Goal: Transaction & Acquisition: Download file/media

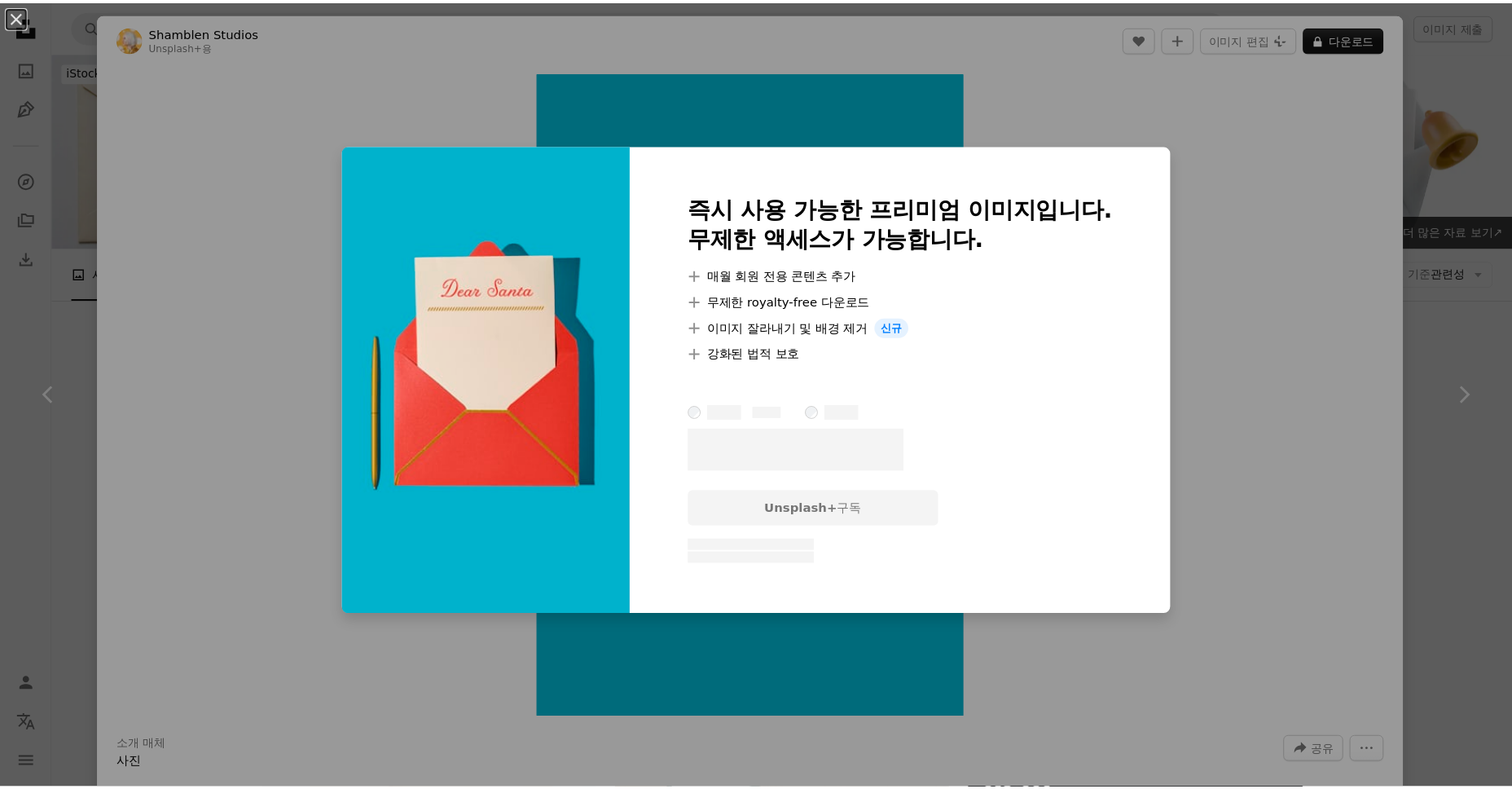
scroll to position [1711, 0]
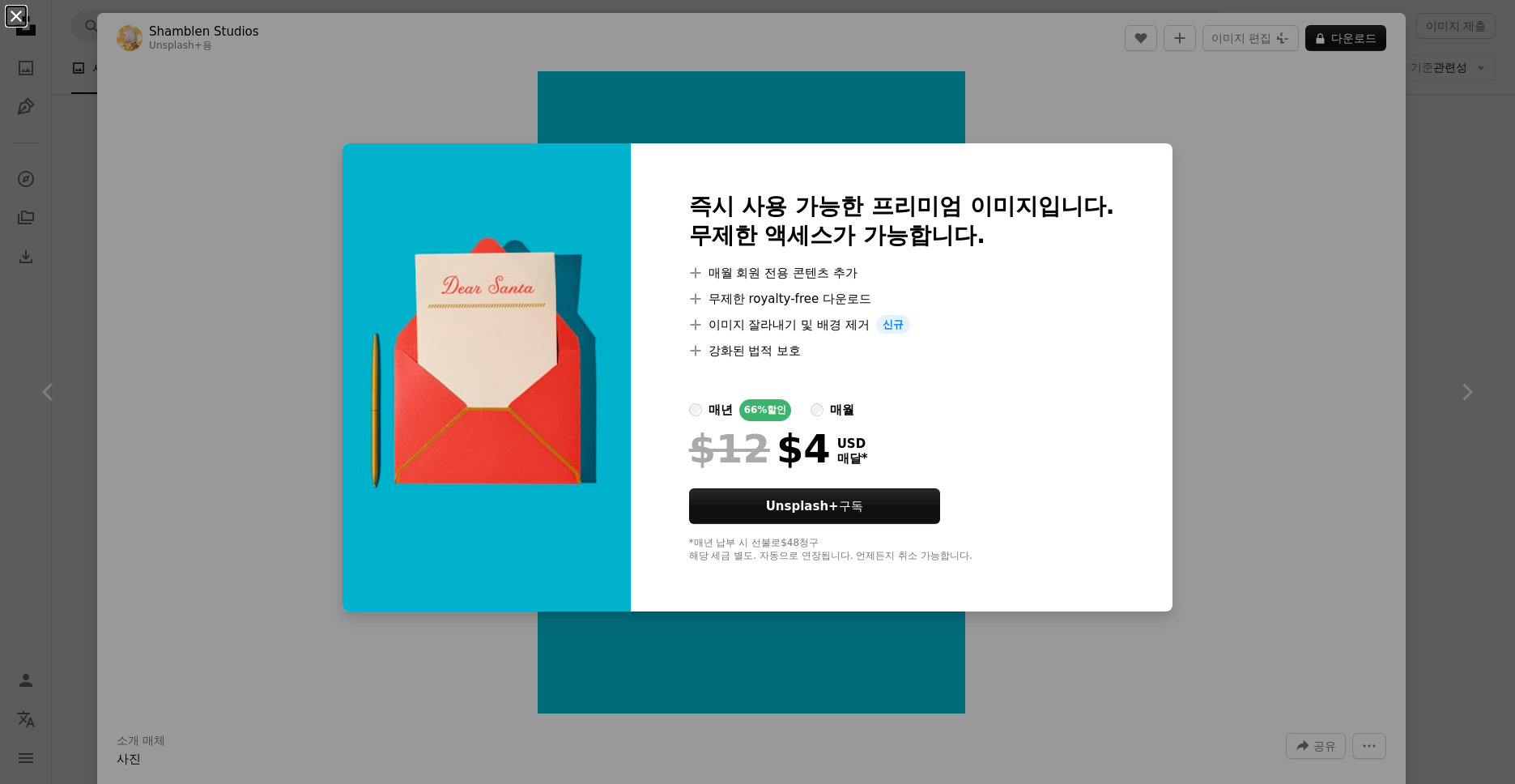
click at [17, 13] on button "An X shape" at bounding box center [16, 16] width 19 height 19
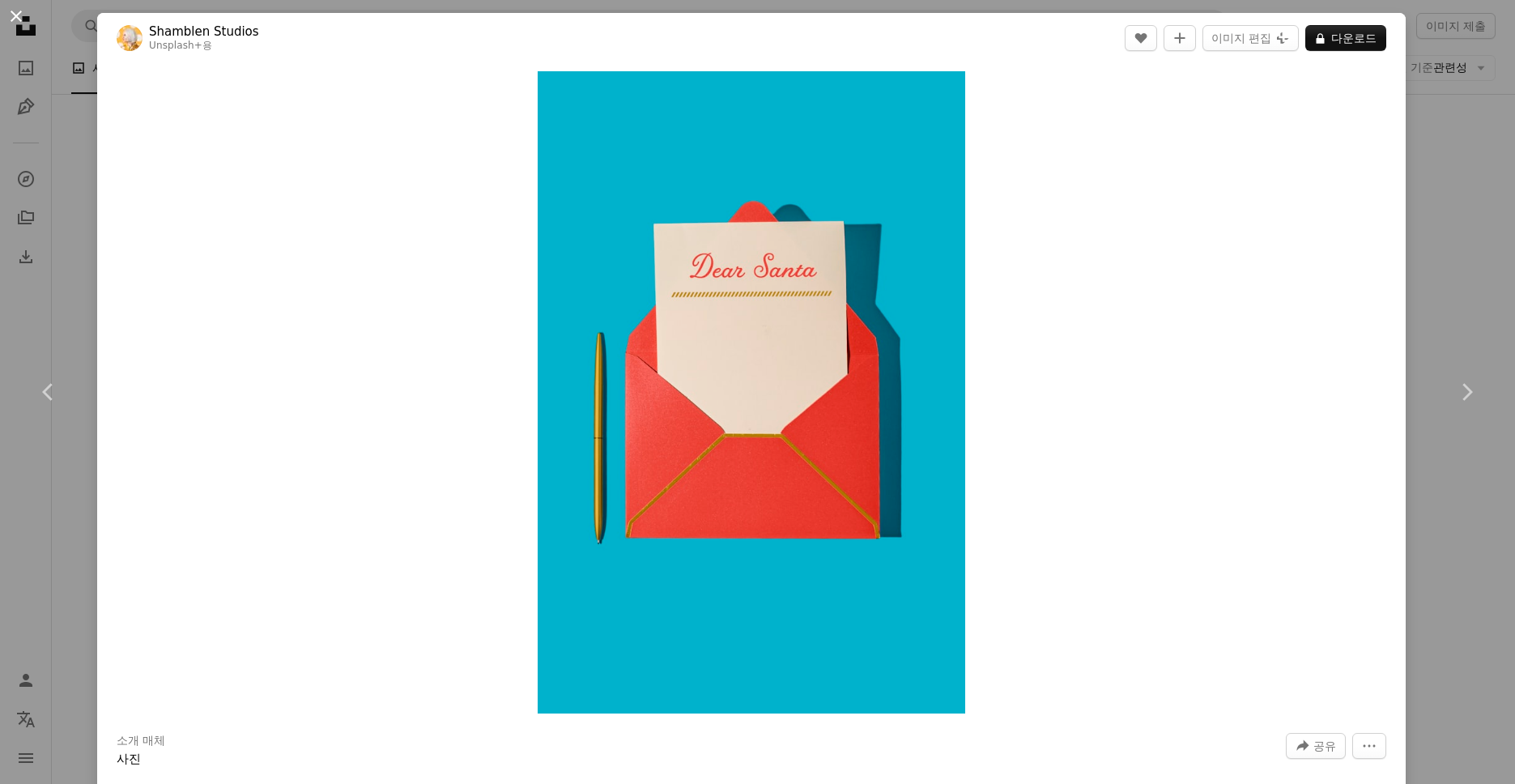
click at [17, 19] on button "An X shape" at bounding box center [16, 16] width 19 height 19
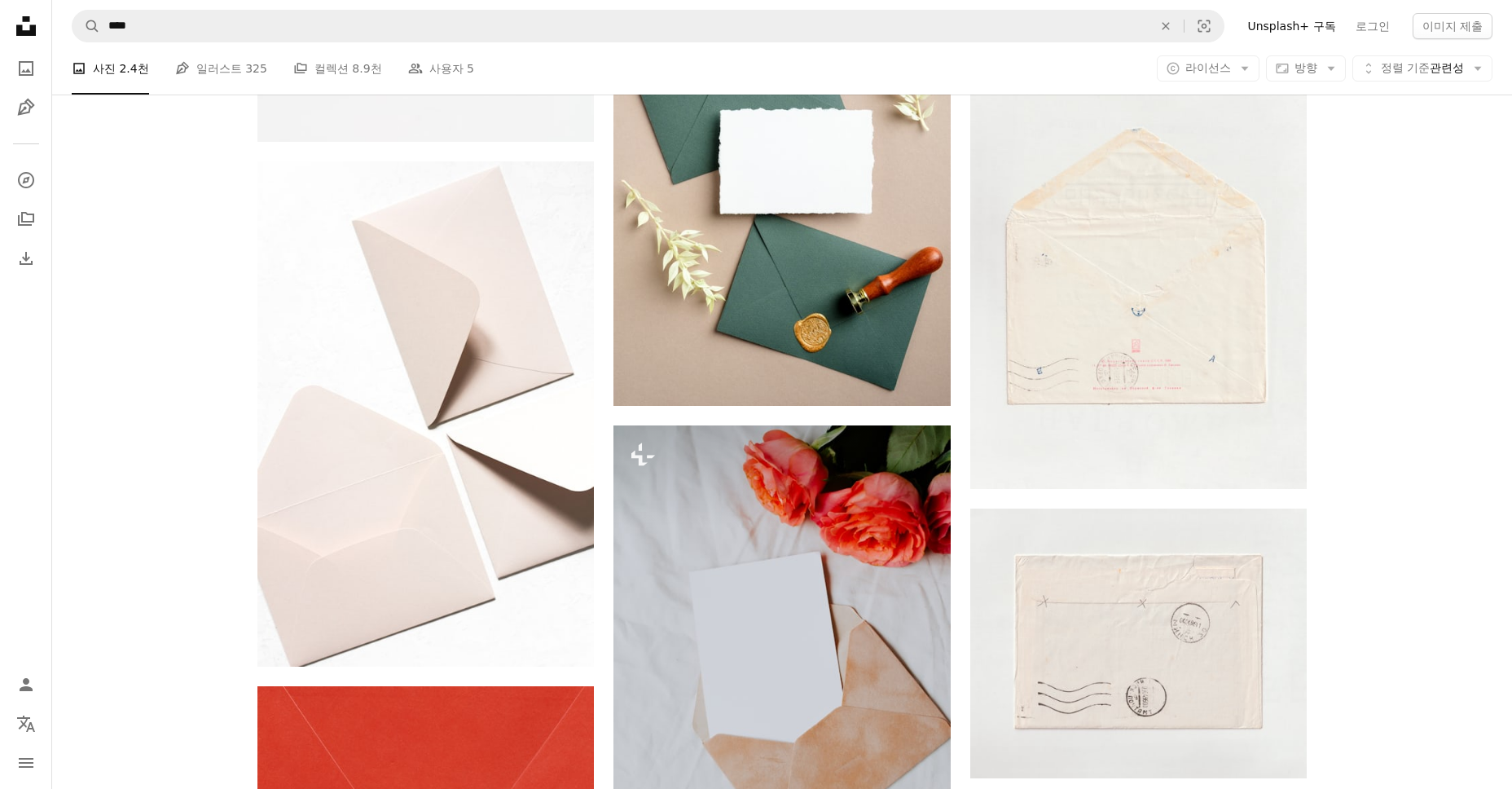
scroll to position [571, 0]
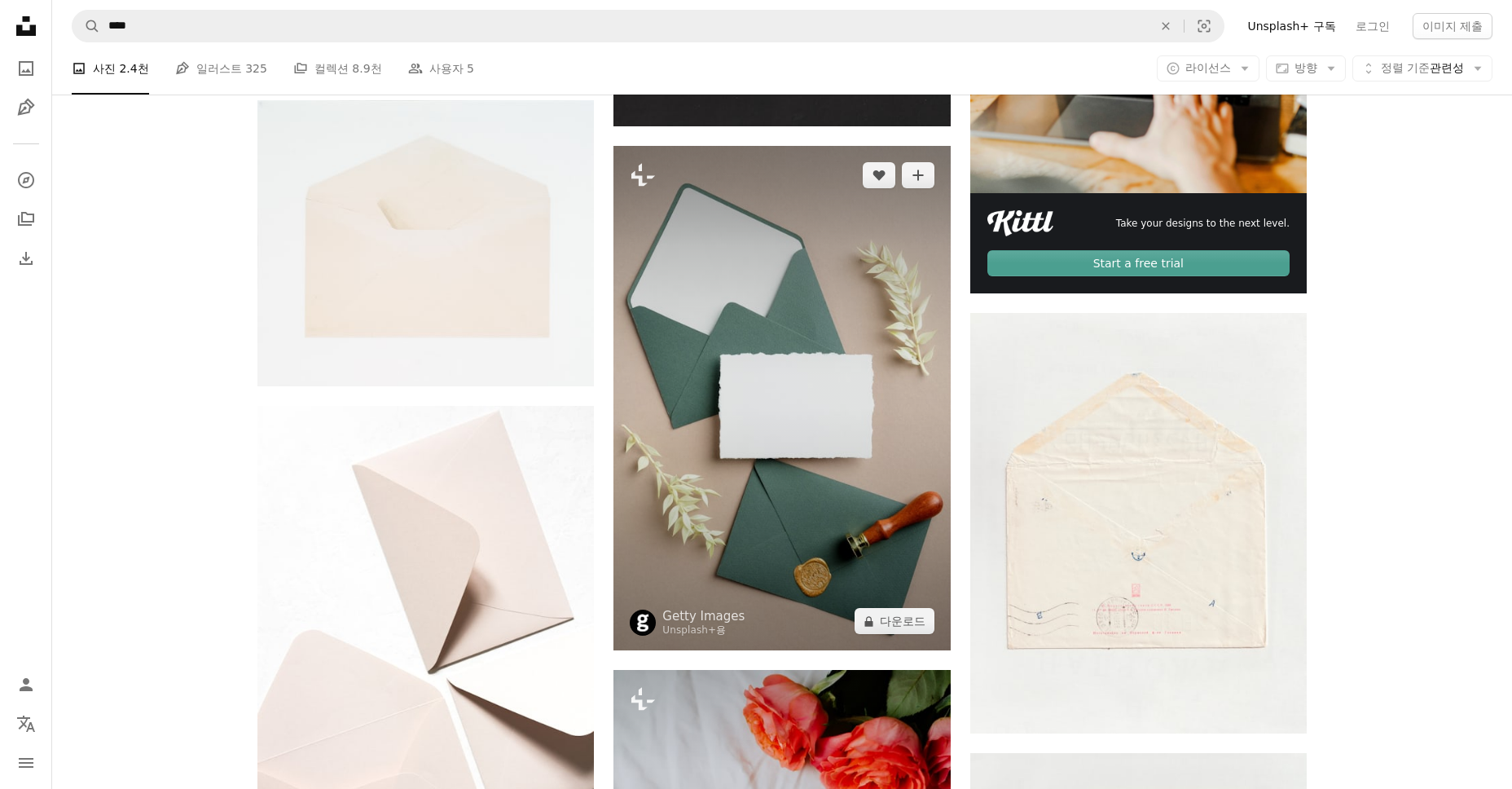
click at [842, 442] on img at bounding box center [781, 398] width 336 height 505
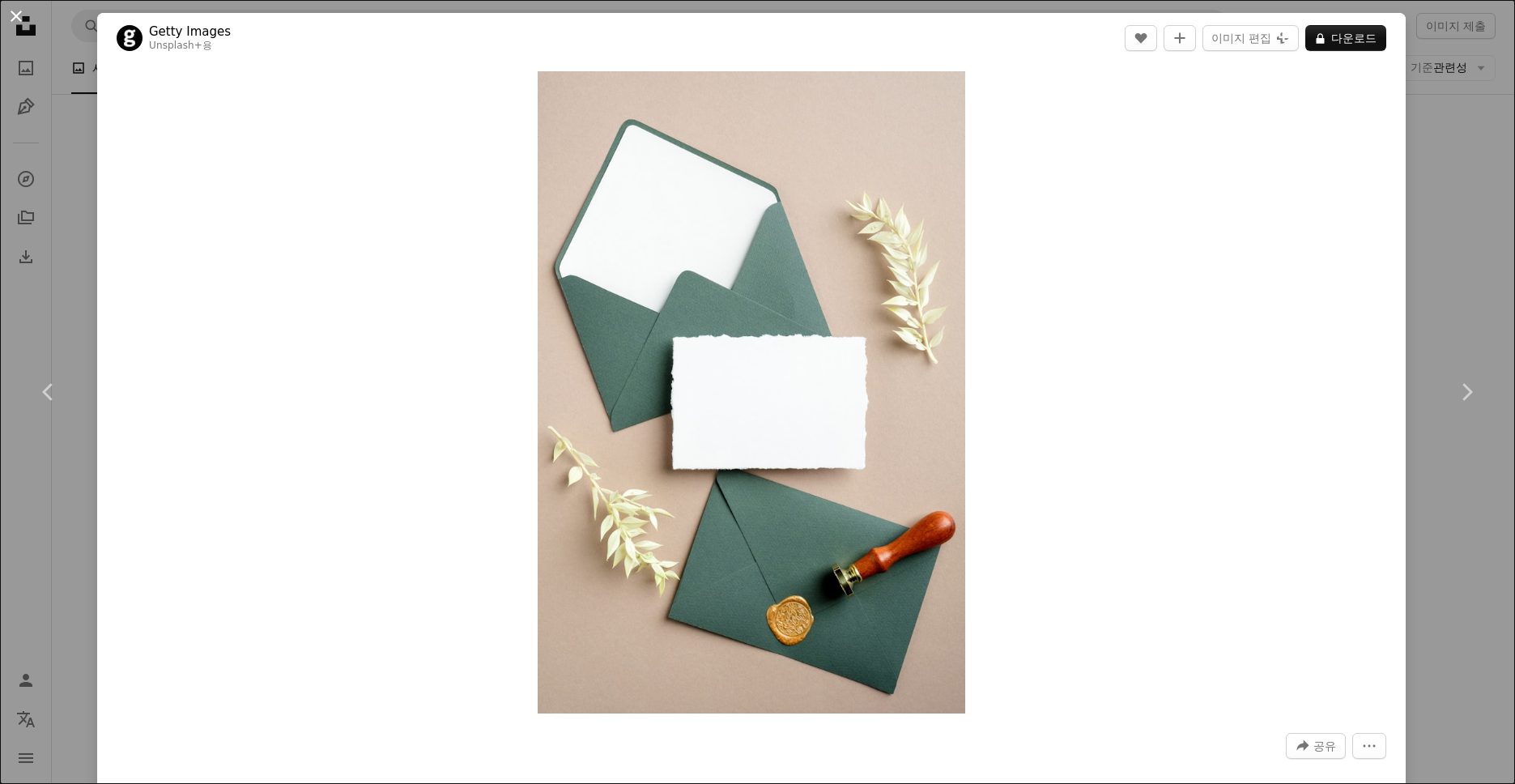
click at [12, 13] on button "An X shape" at bounding box center [16, 16] width 19 height 19
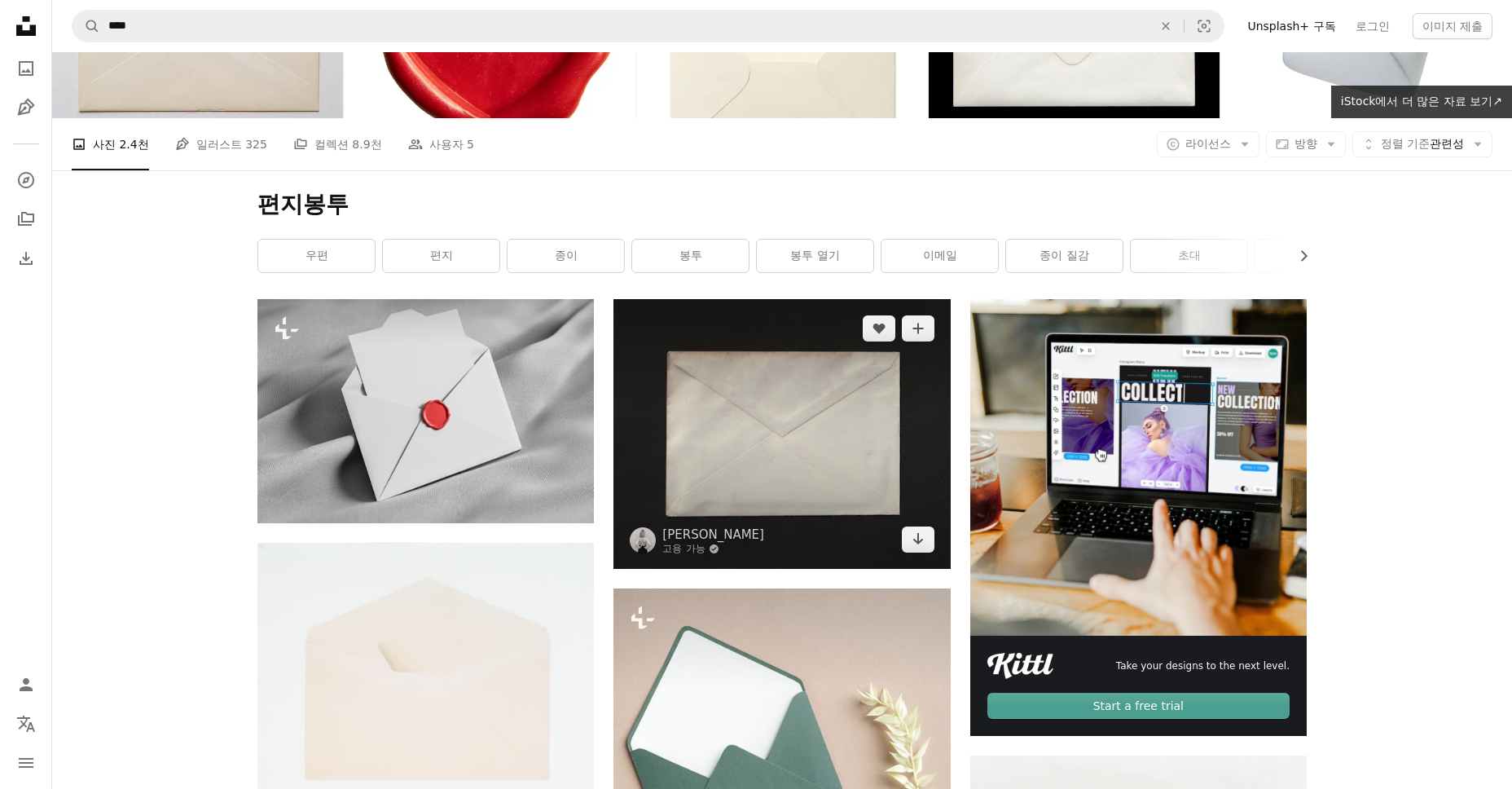
scroll to position [163, 0]
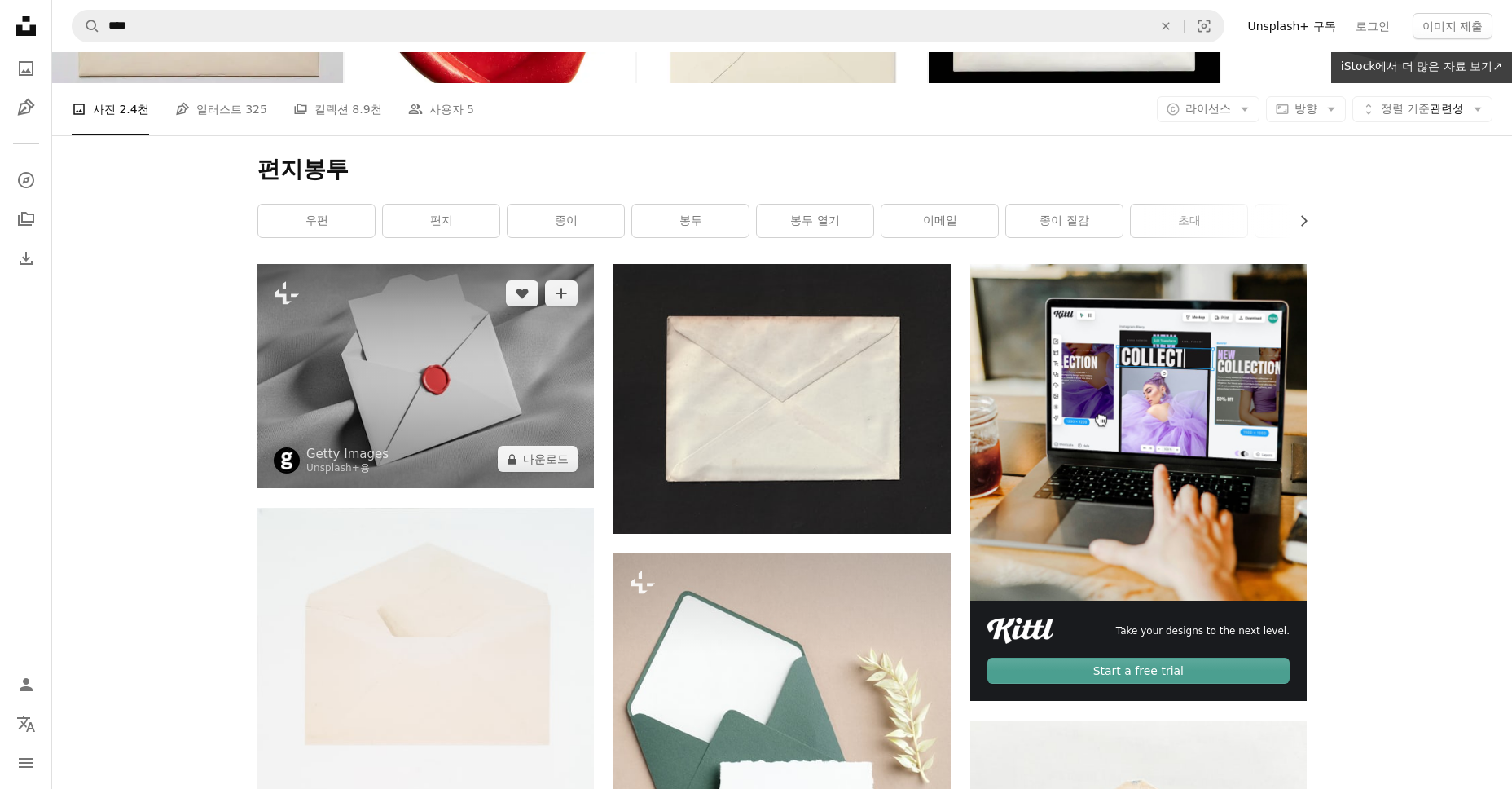
click at [545, 432] on img at bounding box center [425, 375] width 336 height 224
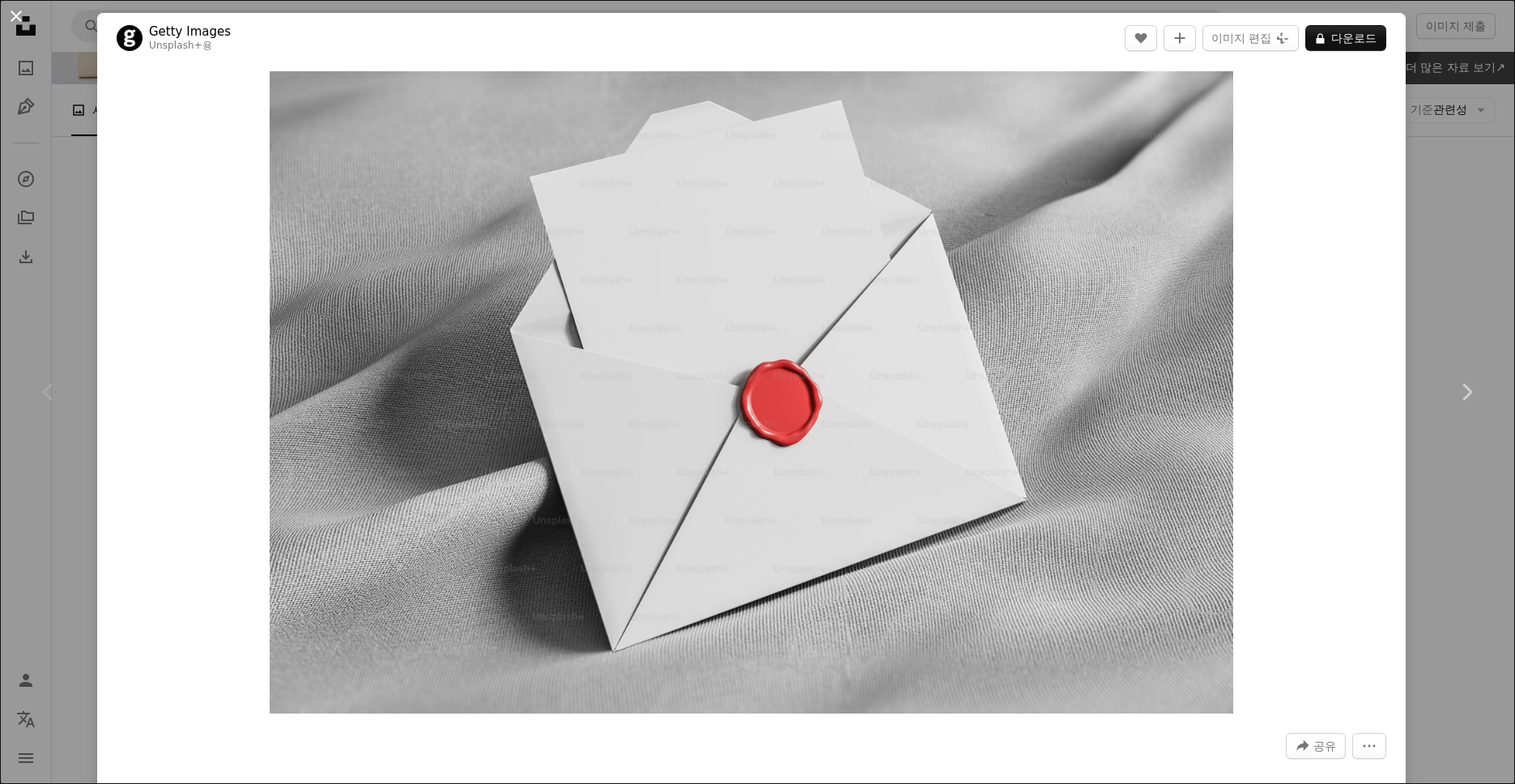
click at [20, 21] on button "An X shape" at bounding box center [16, 16] width 19 height 19
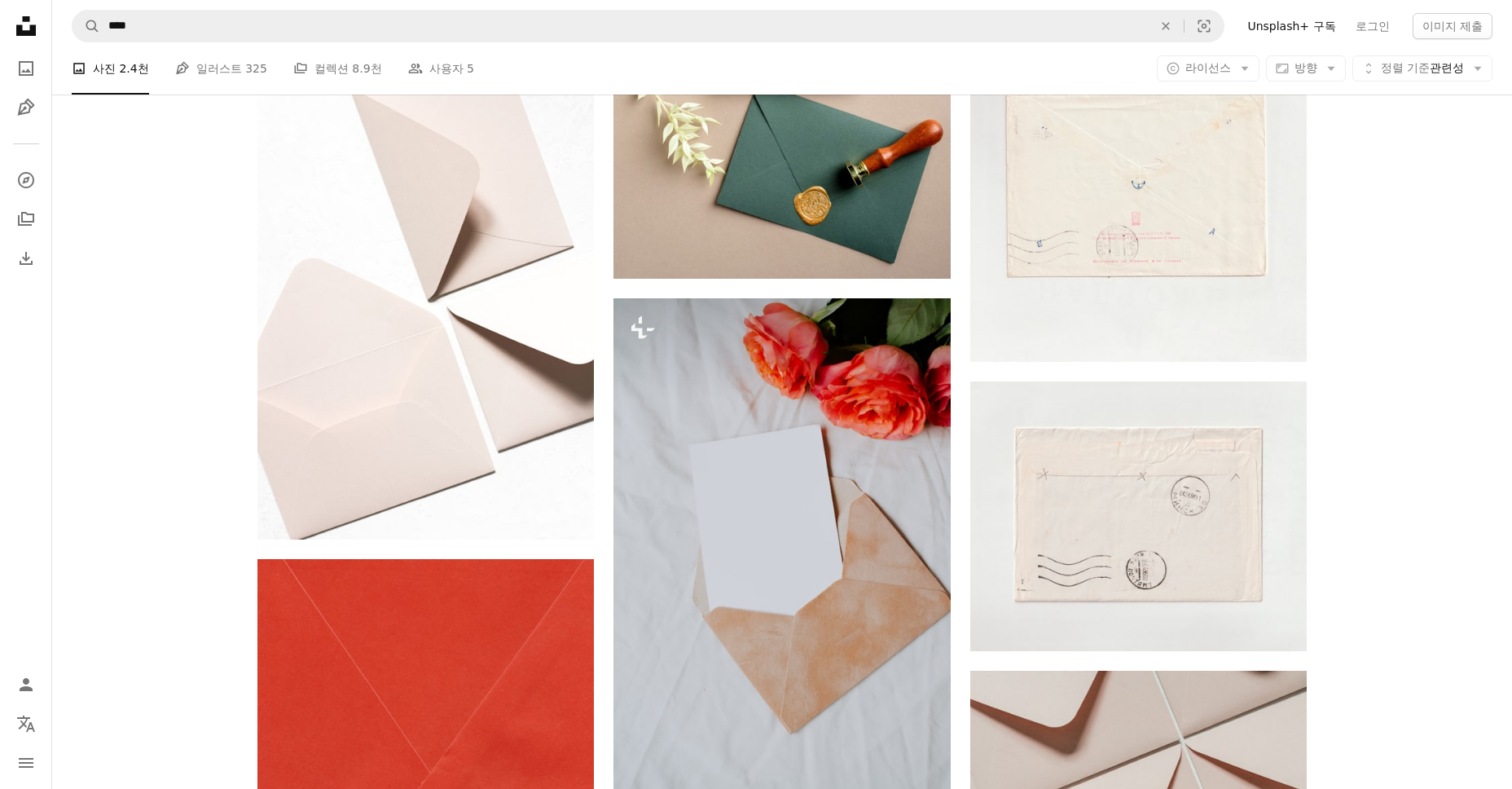
scroll to position [896, 0]
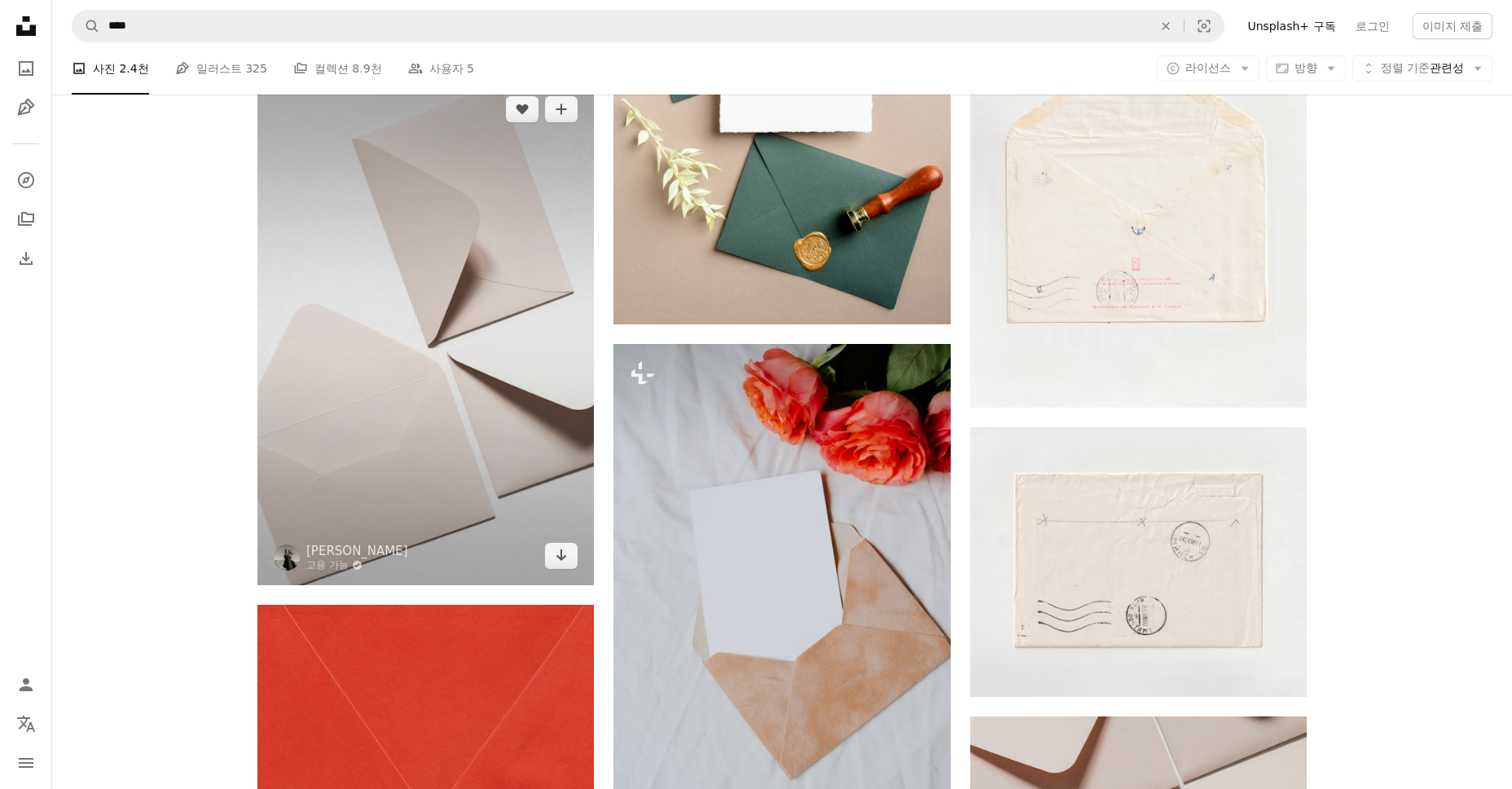
click at [467, 495] on img at bounding box center [425, 333] width 336 height 505
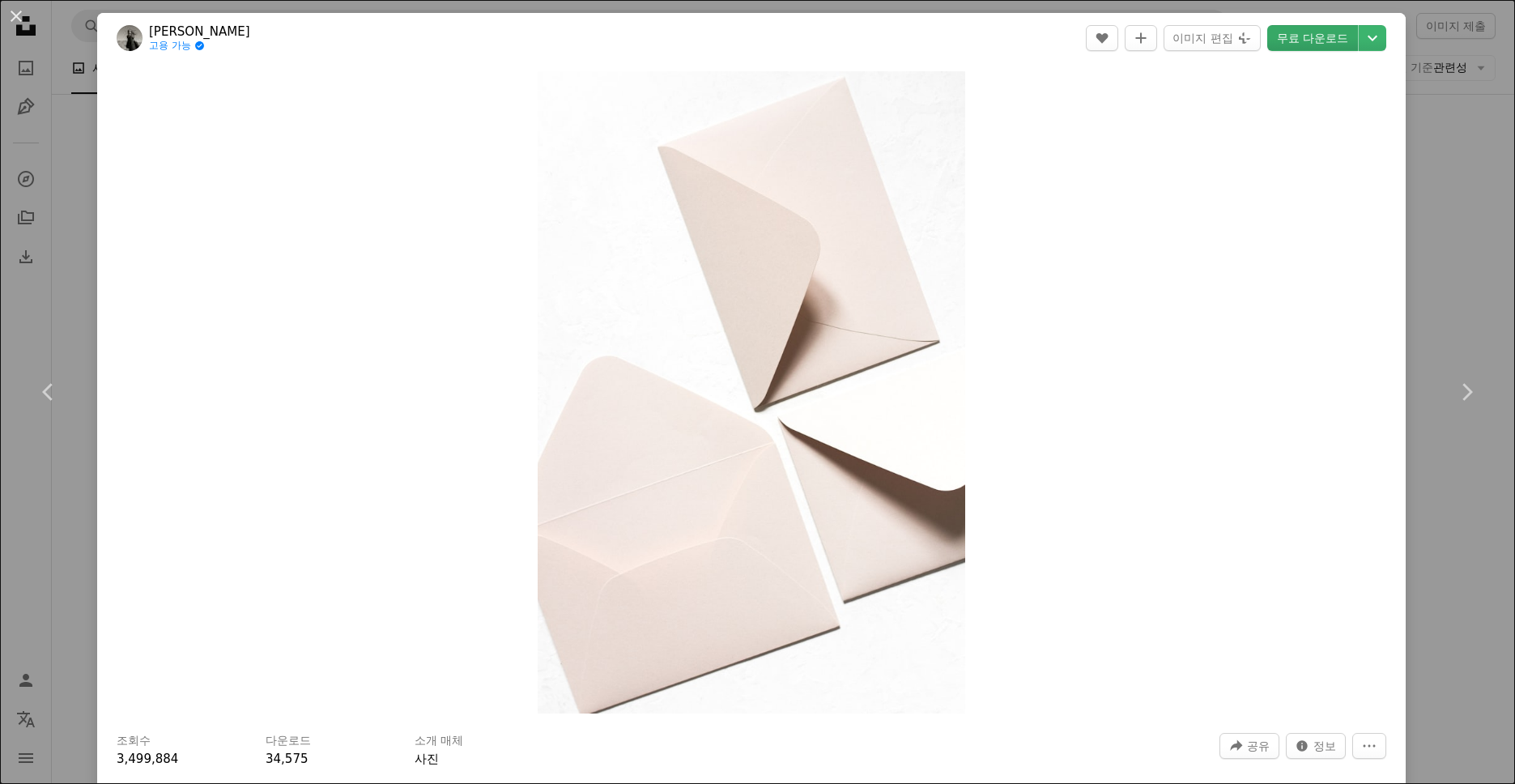
click at [1299, 42] on link "무료 다운로드" at bounding box center [1312, 38] width 91 height 26
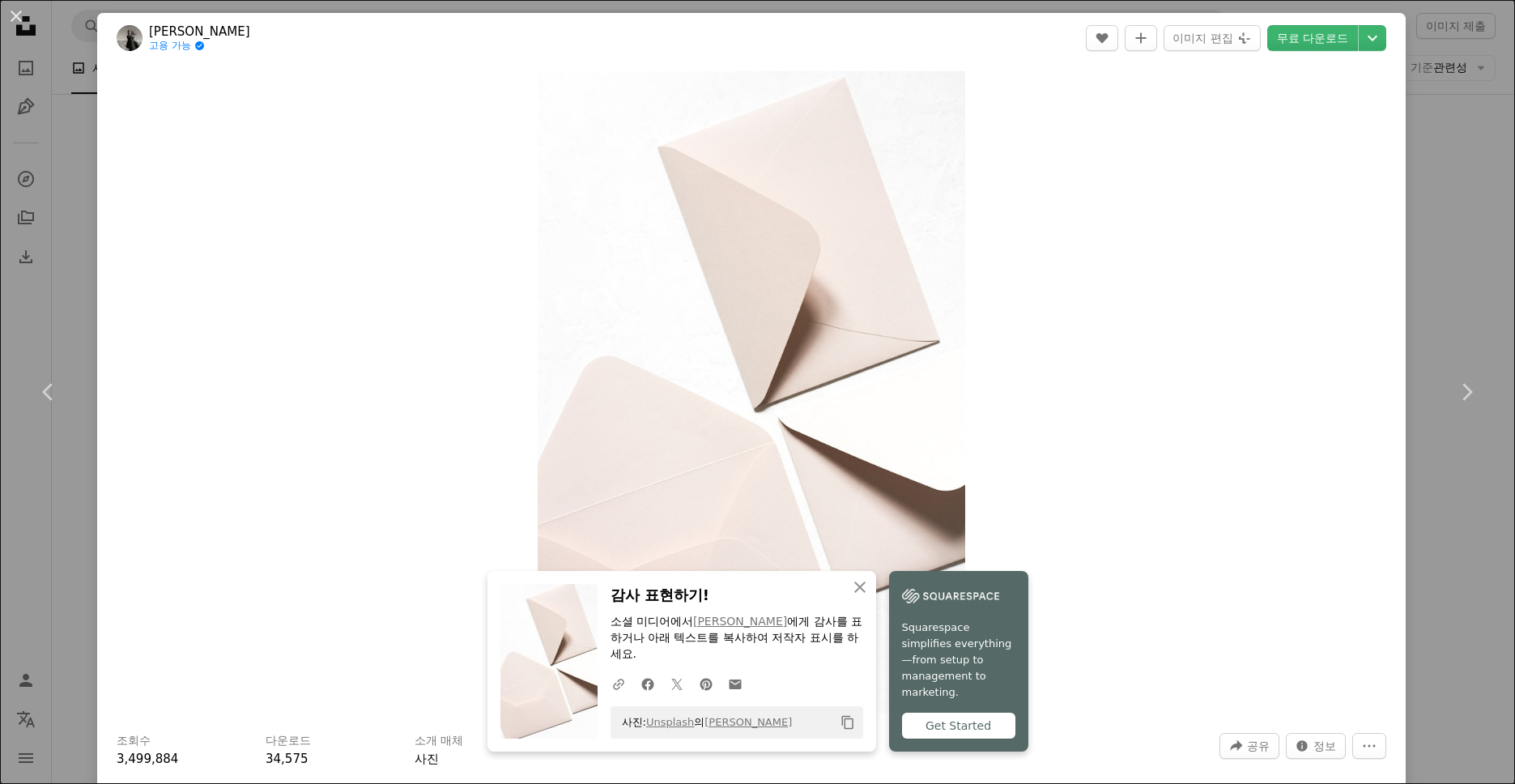
click at [17, 15] on button "An X shape" at bounding box center [16, 16] width 19 height 19
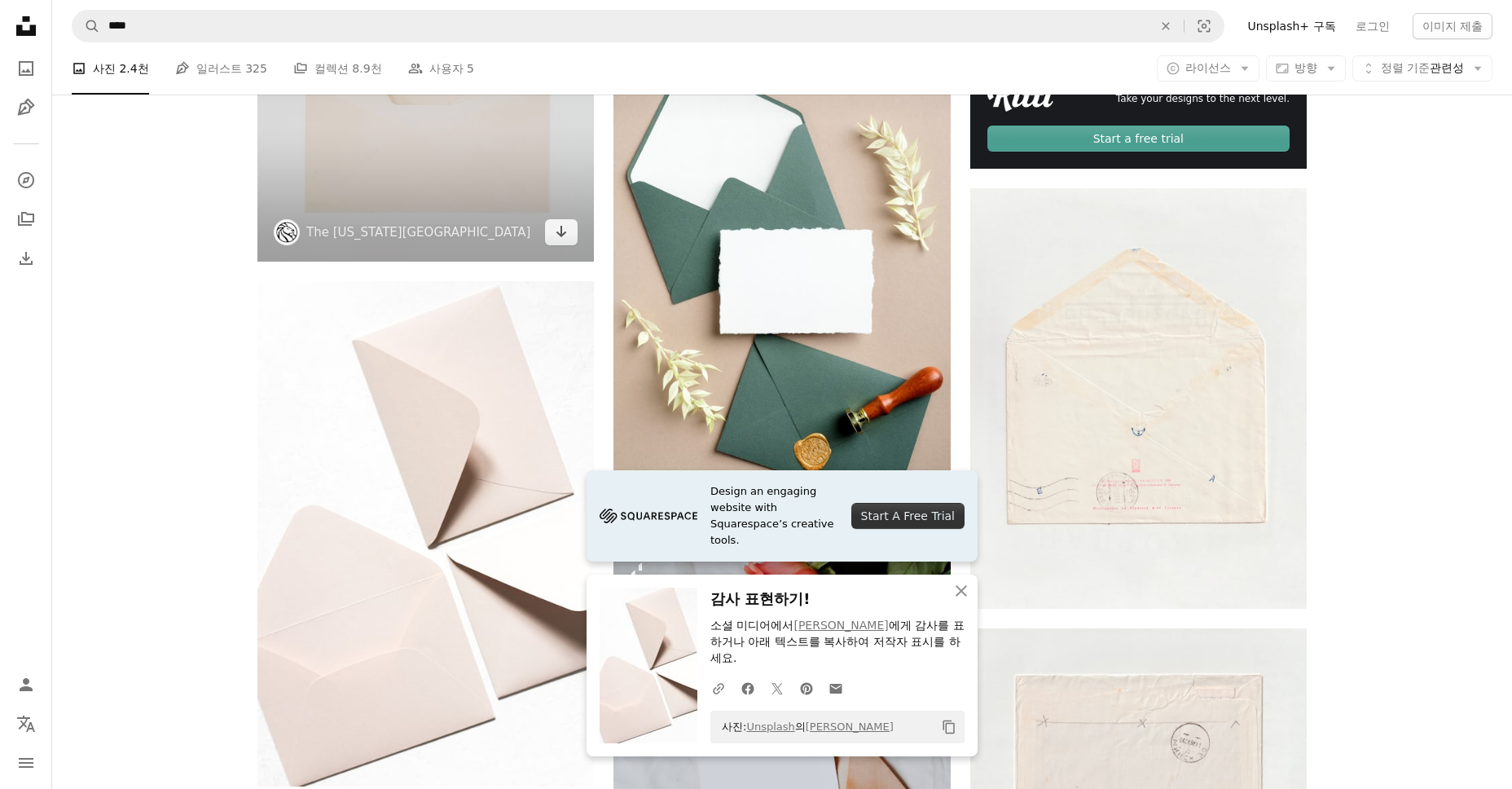
scroll to position [489, 0]
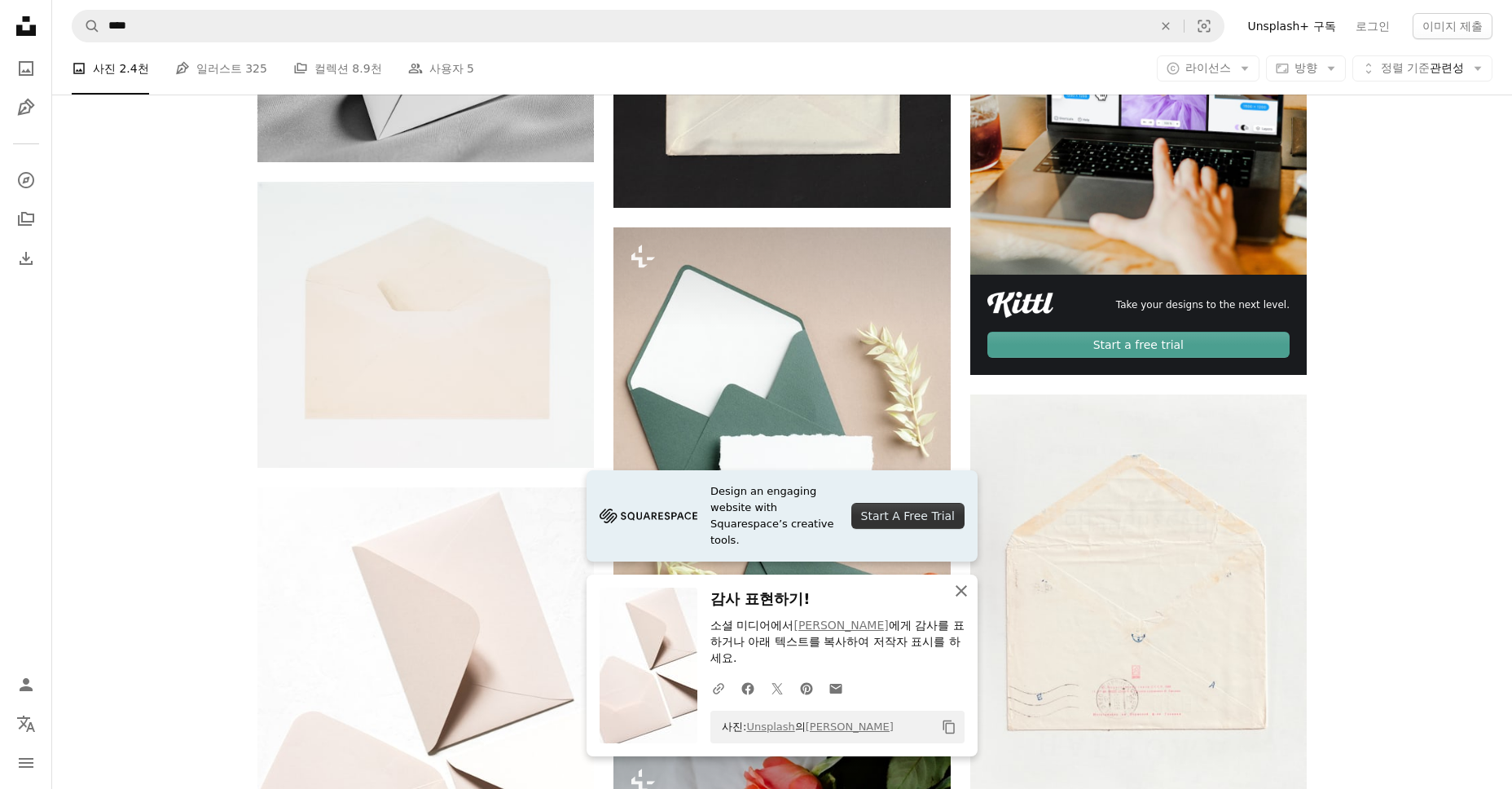
click at [966, 584] on icon "An X shape" at bounding box center [960, 590] width 19 height 19
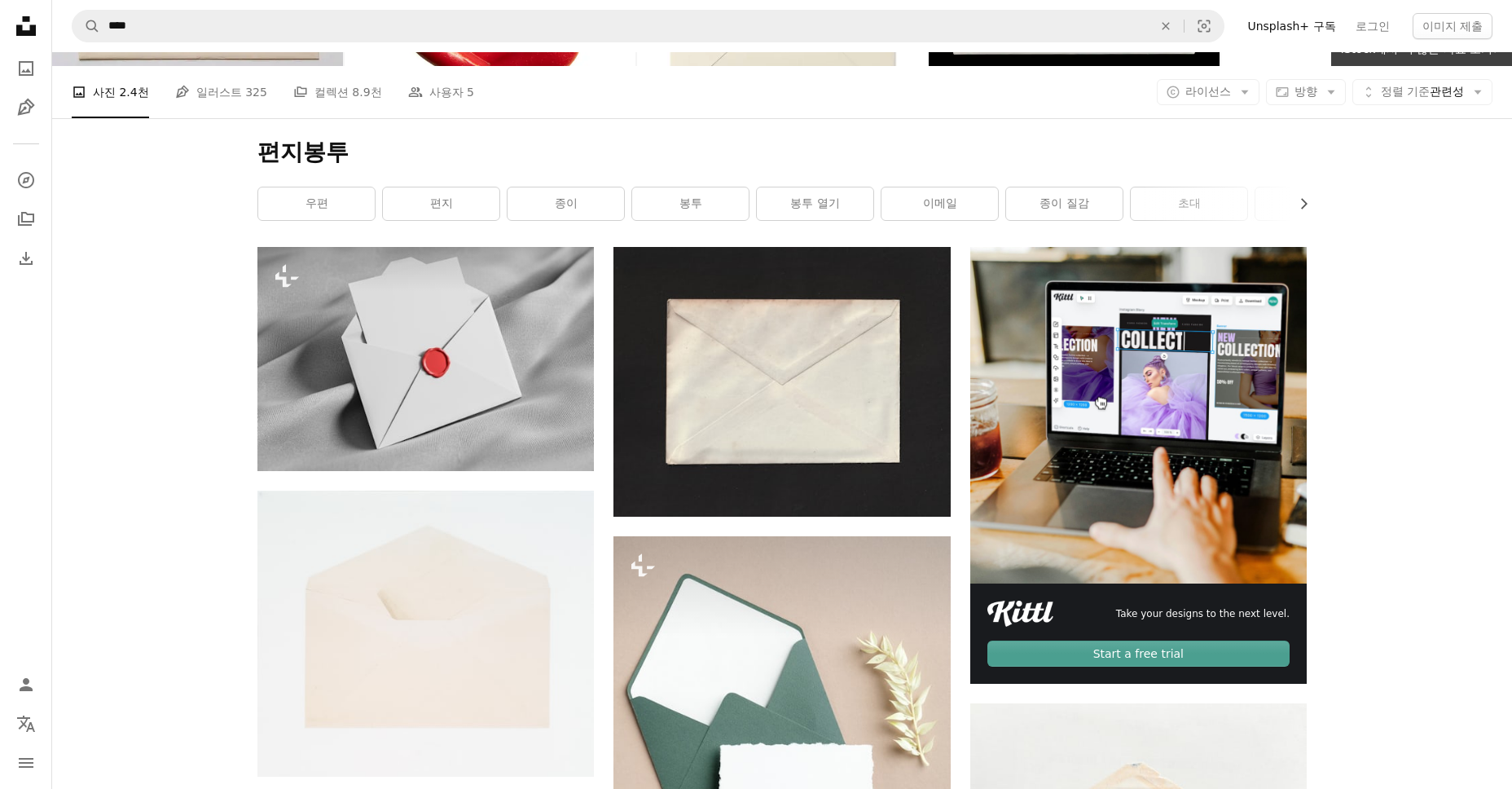
scroll to position [163, 0]
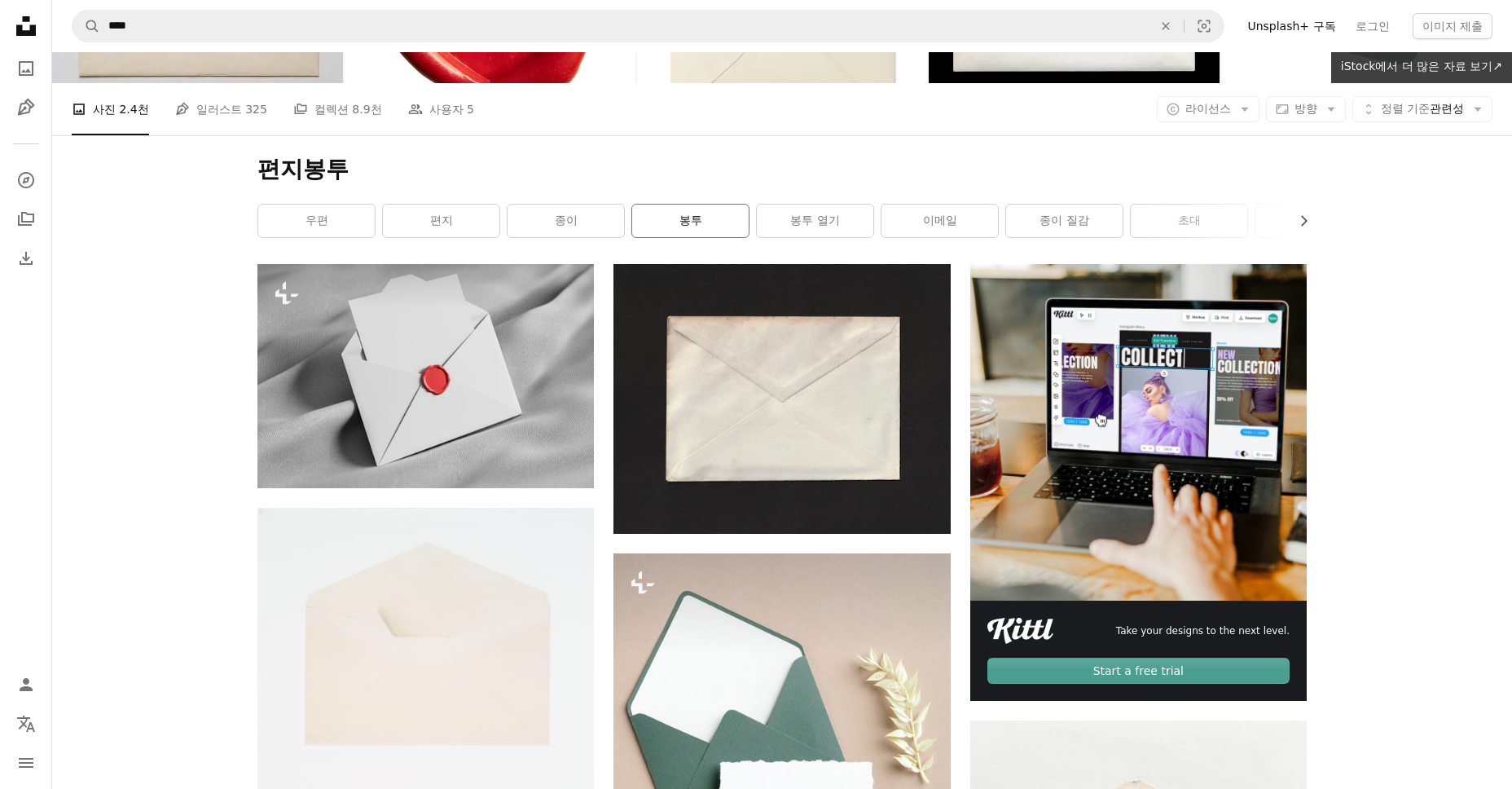
click at [693, 233] on link "봉투" at bounding box center [690, 220] width 116 height 32
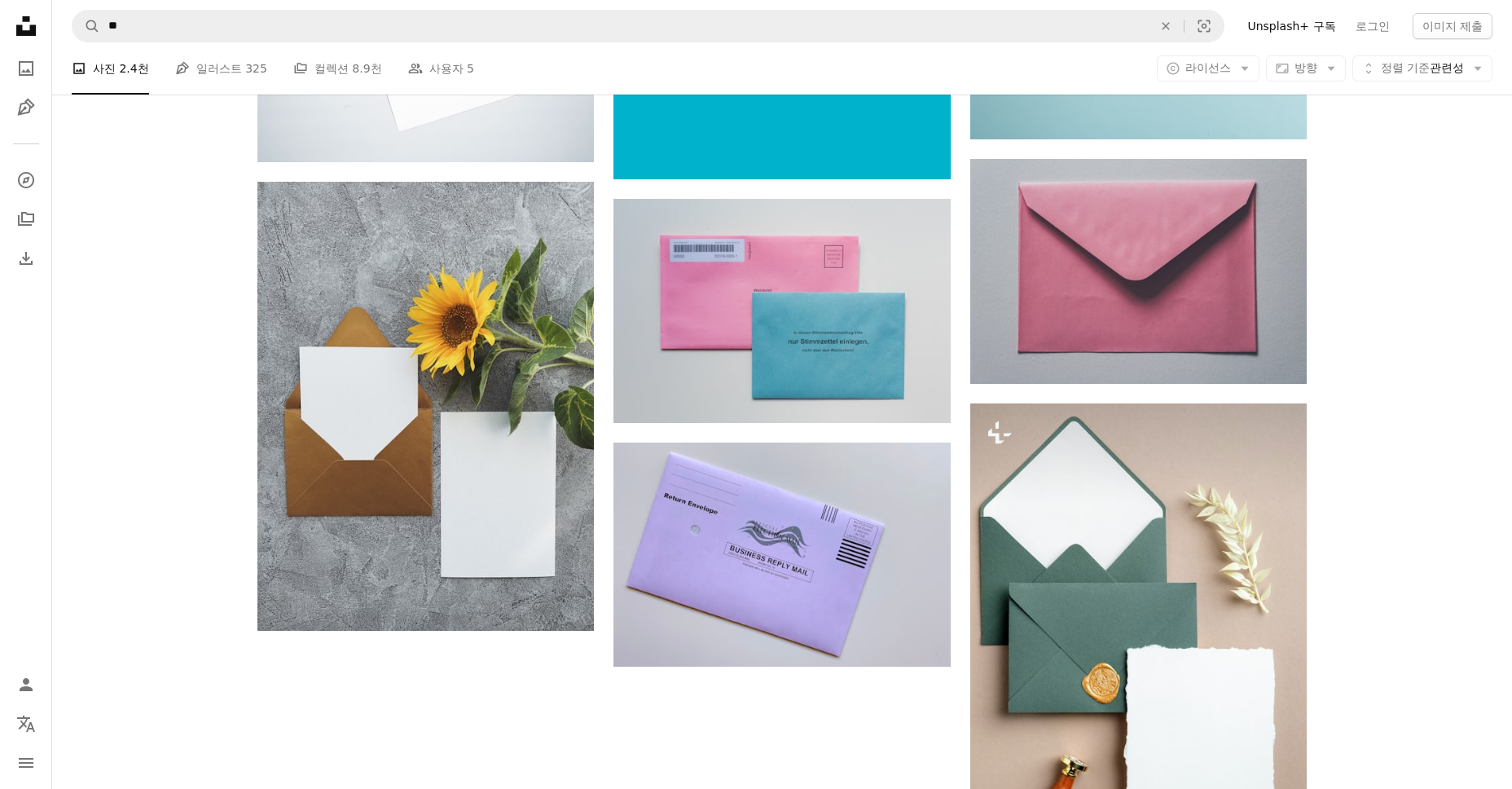
scroll to position [2363, 0]
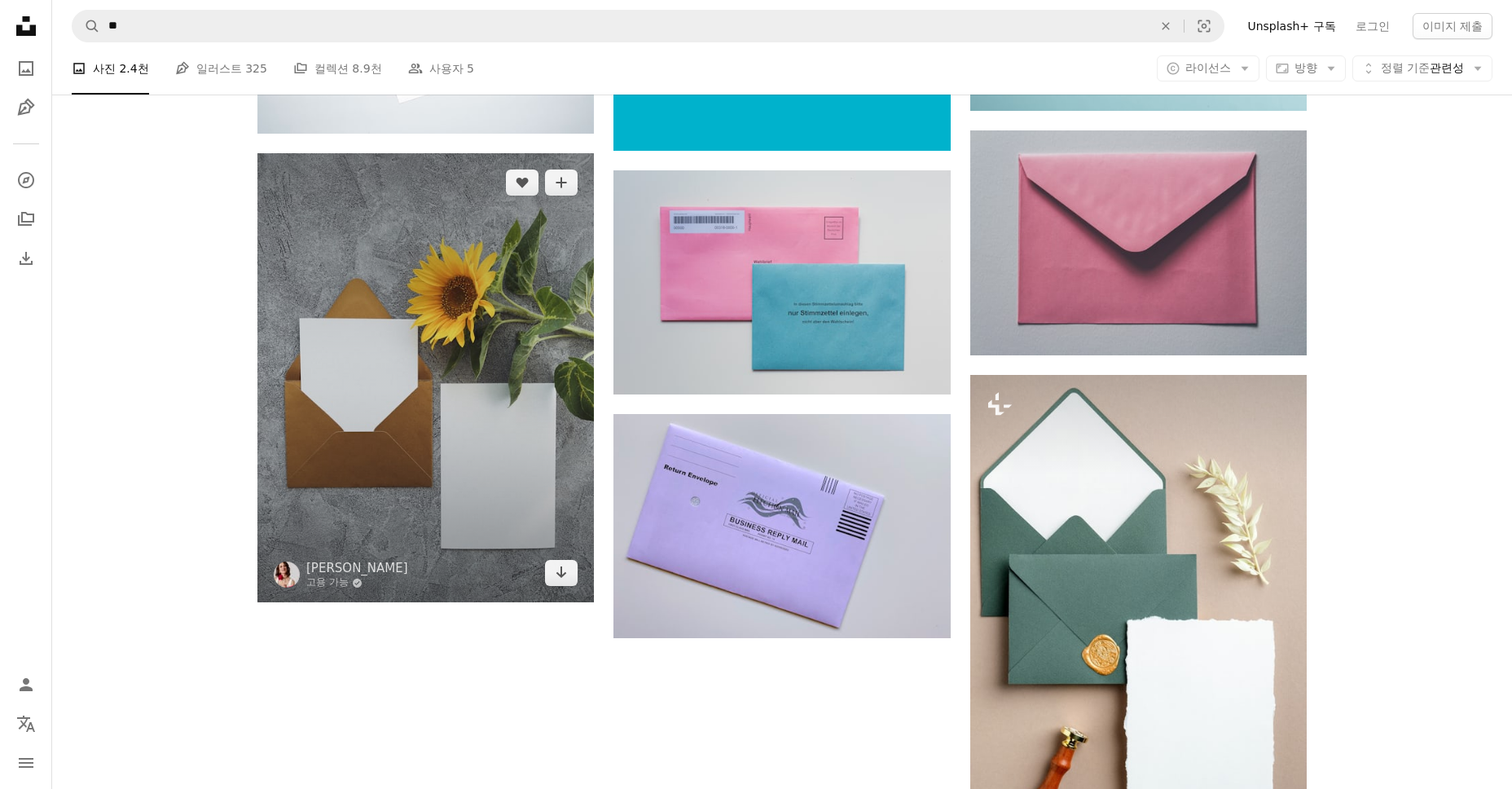
click at [530, 513] on img at bounding box center [425, 377] width 336 height 449
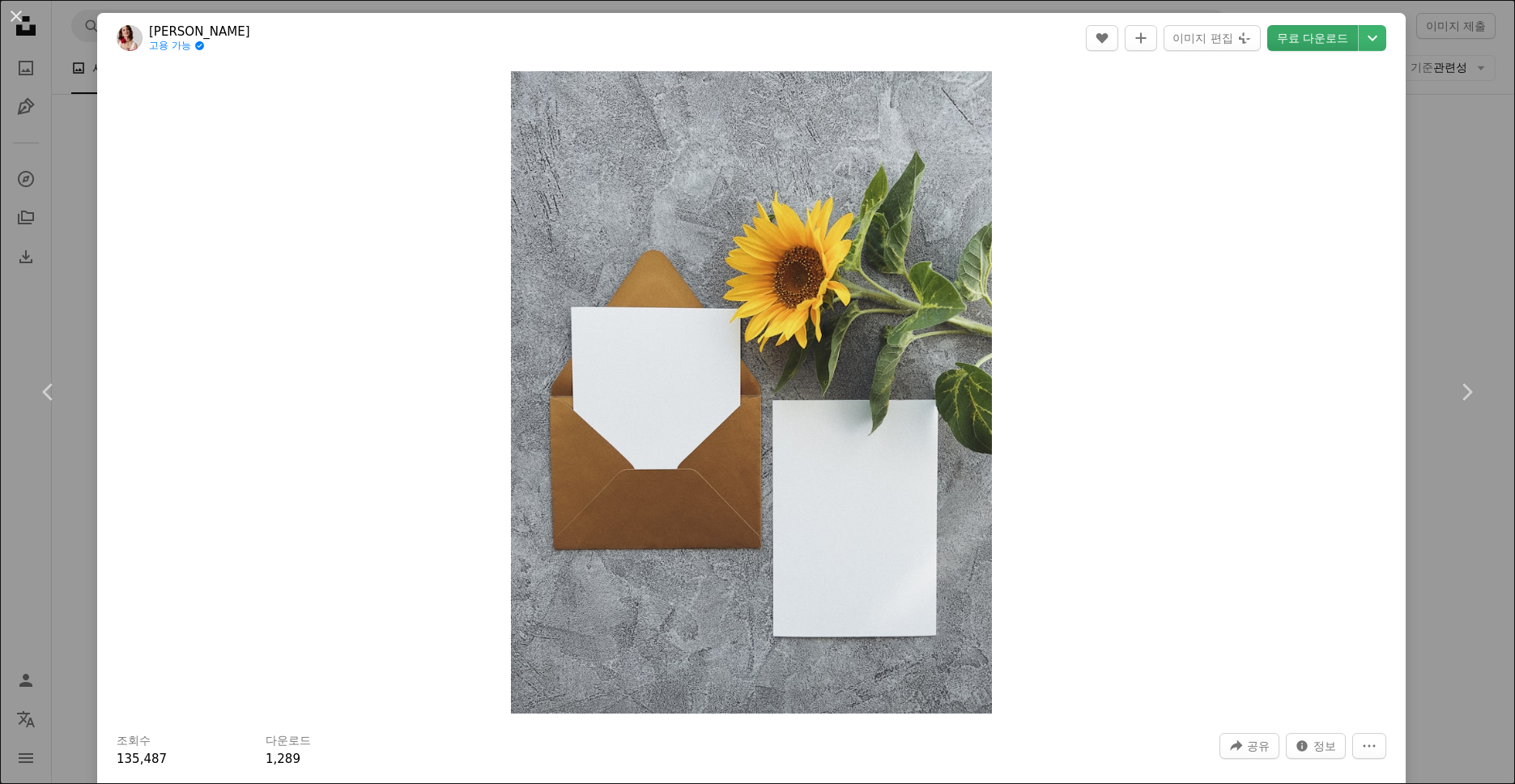
click at [1313, 38] on link "무료 다운로드" at bounding box center [1312, 38] width 91 height 26
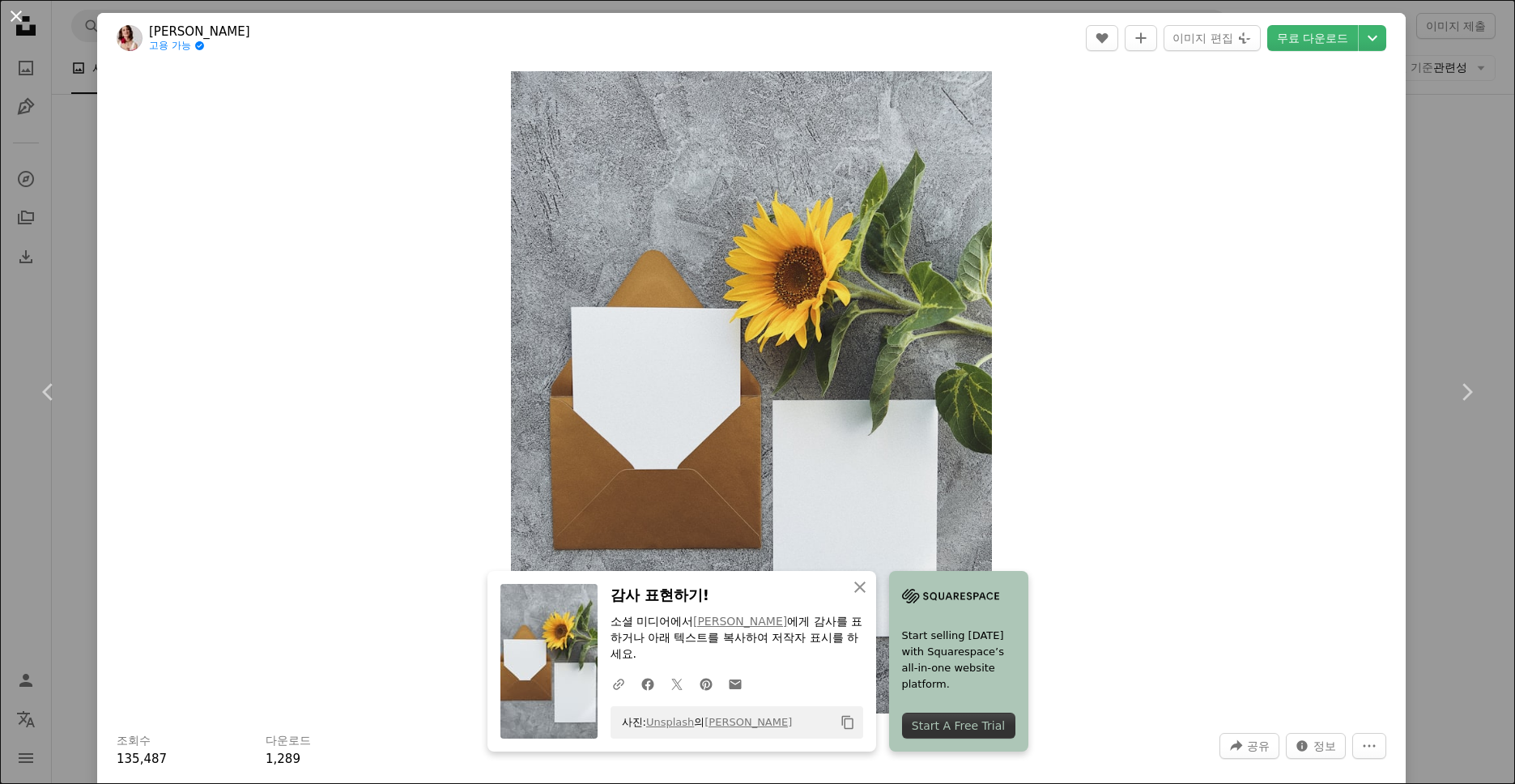
click at [17, 16] on button "An X shape" at bounding box center [16, 16] width 19 height 19
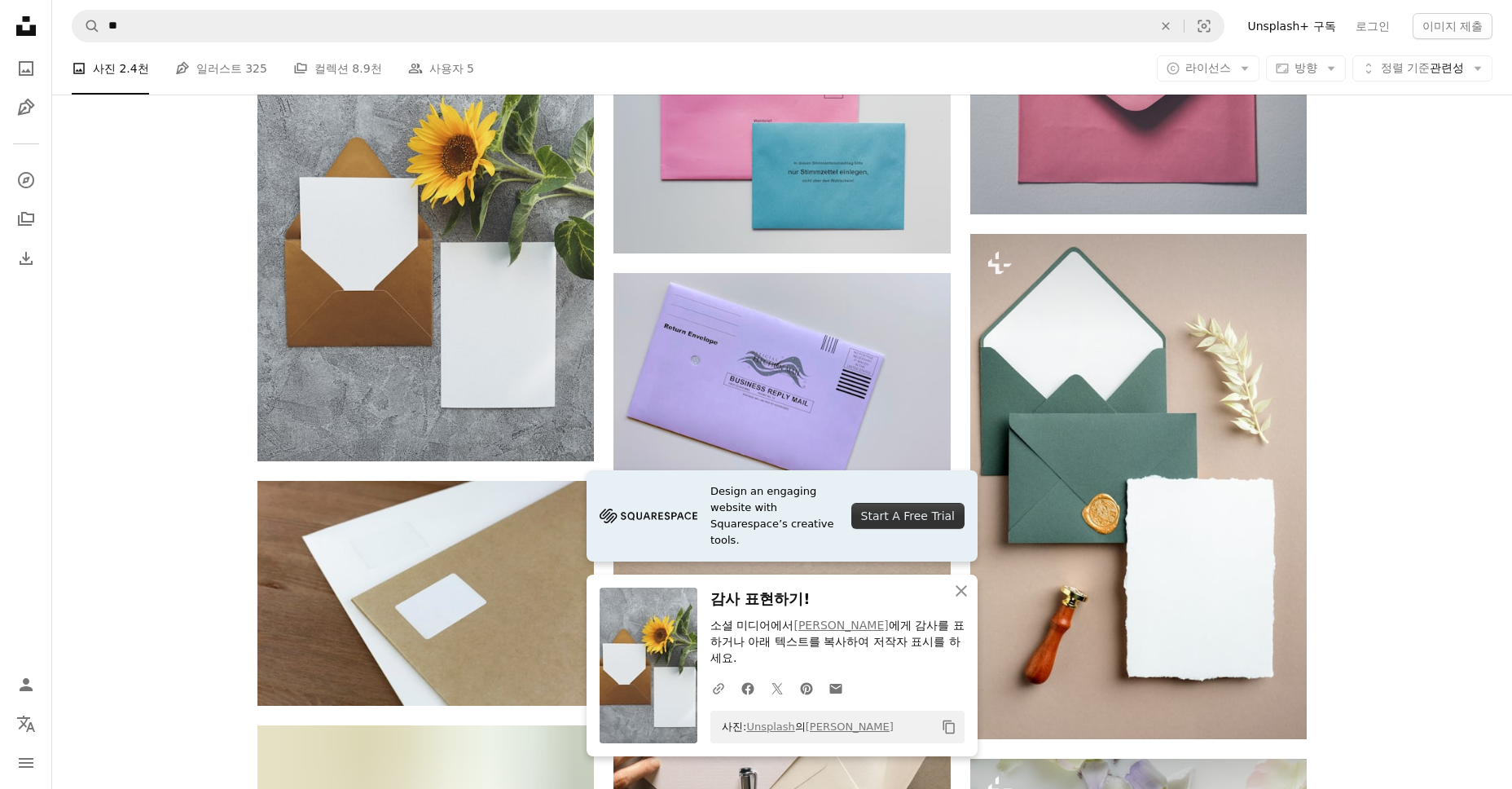
scroll to position [2689, 0]
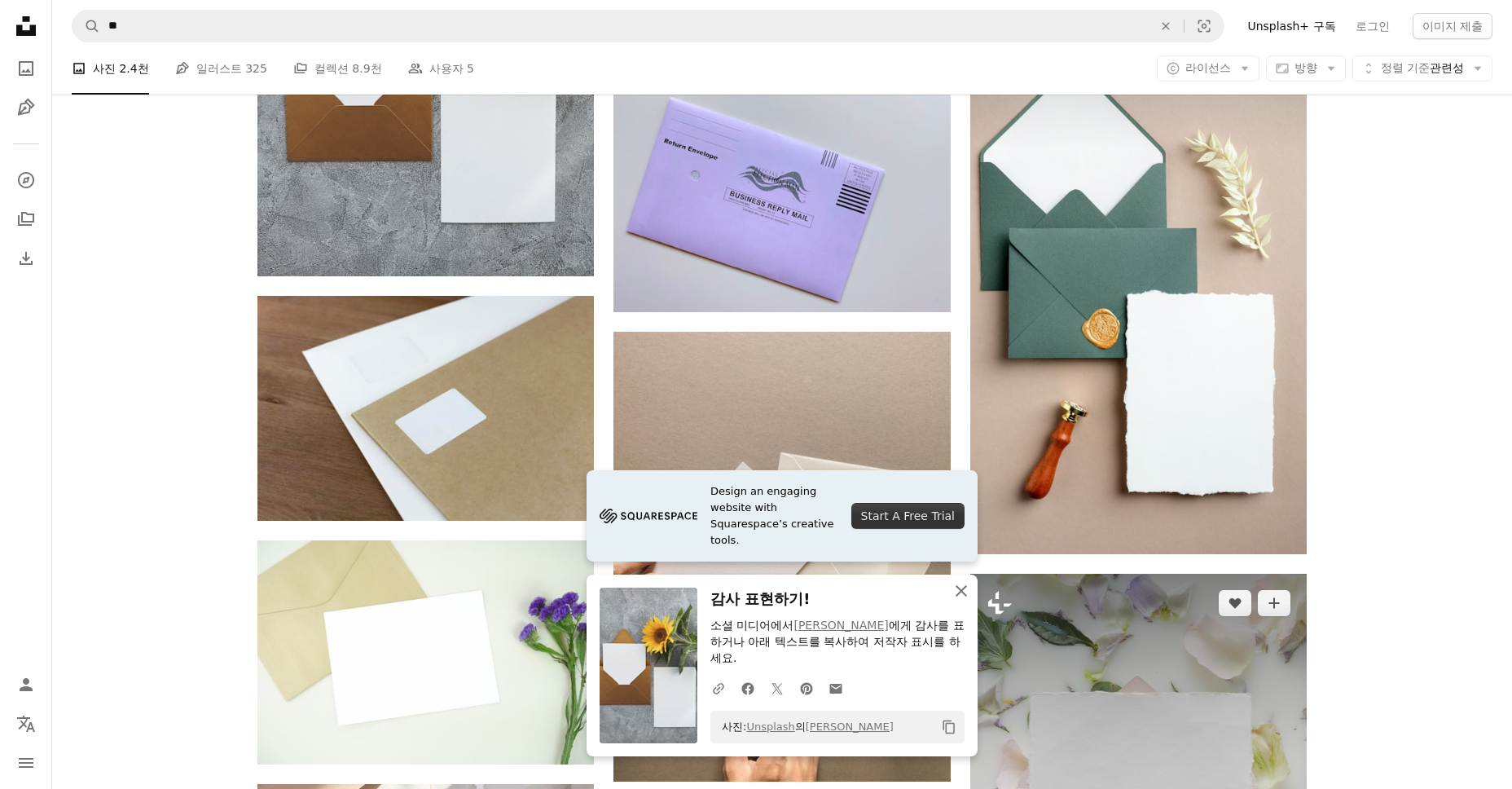
drag, startPoint x: 967, startPoint y: 591, endPoint x: 1003, endPoint y: 598, distance: 36.7
click at [966, 591] on icon "An X shape" at bounding box center [960, 590] width 19 height 19
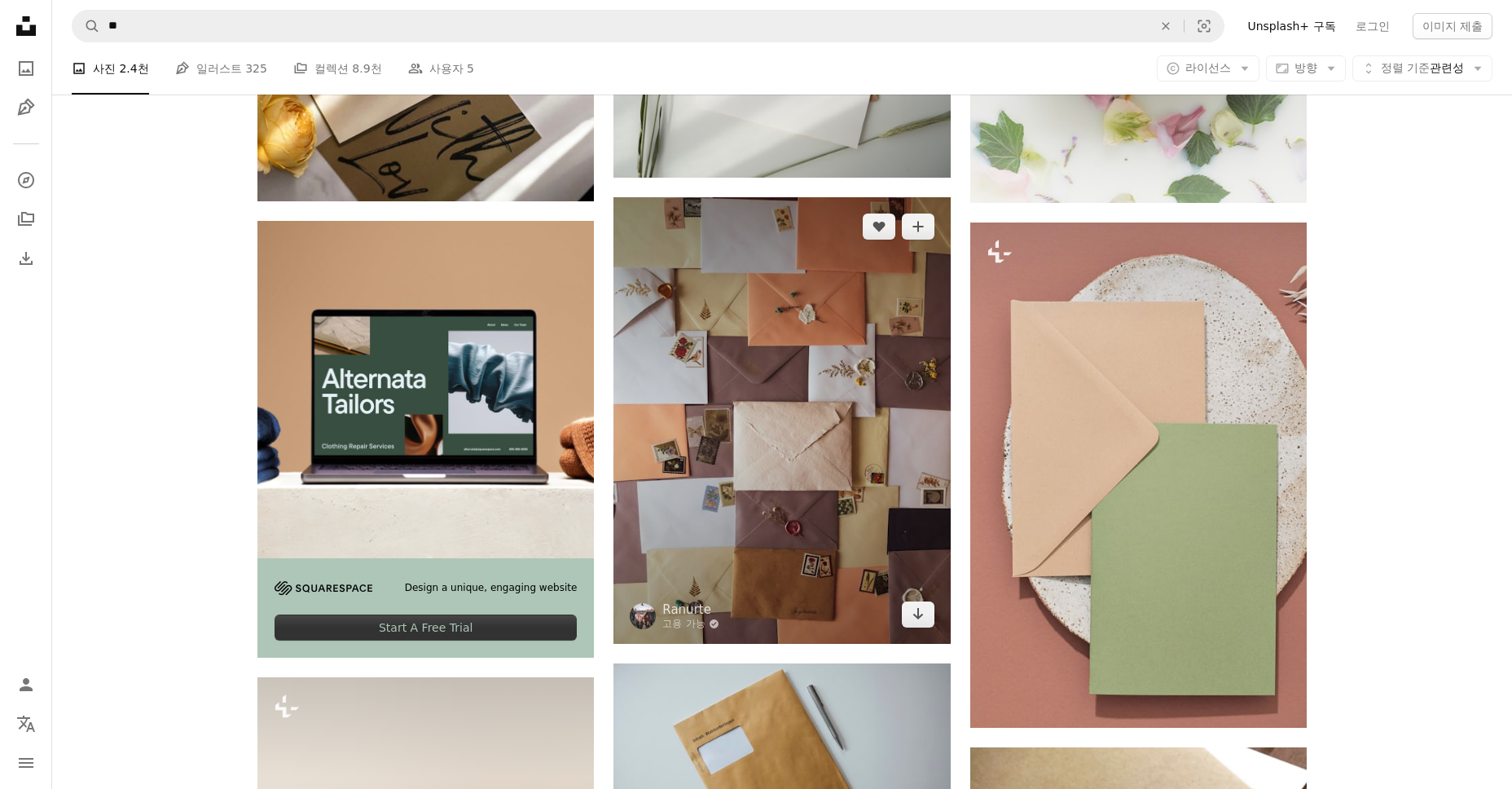
scroll to position [3748, 0]
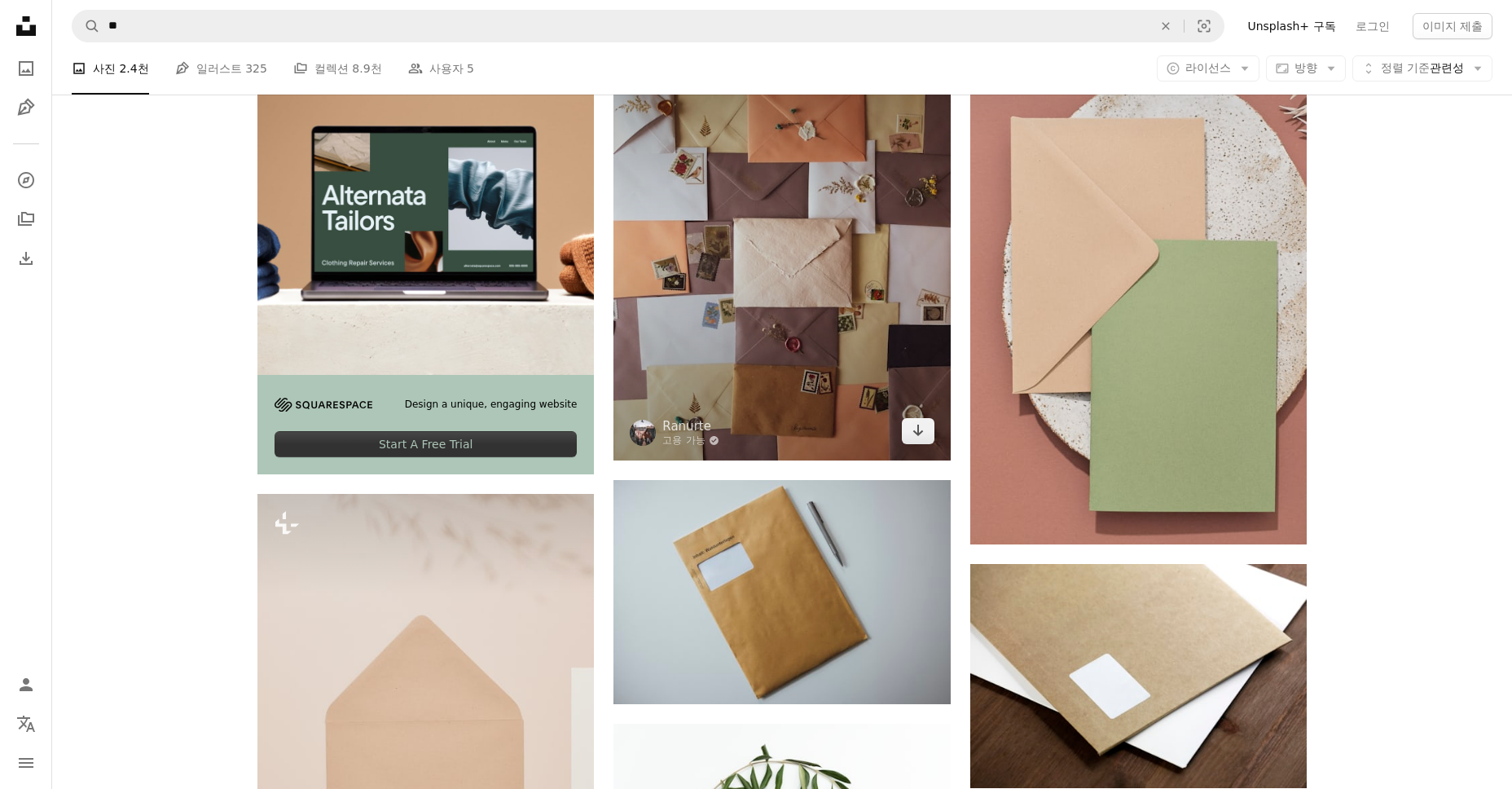
click at [878, 309] on img at bounding box center [781, 237] width 336 height 446
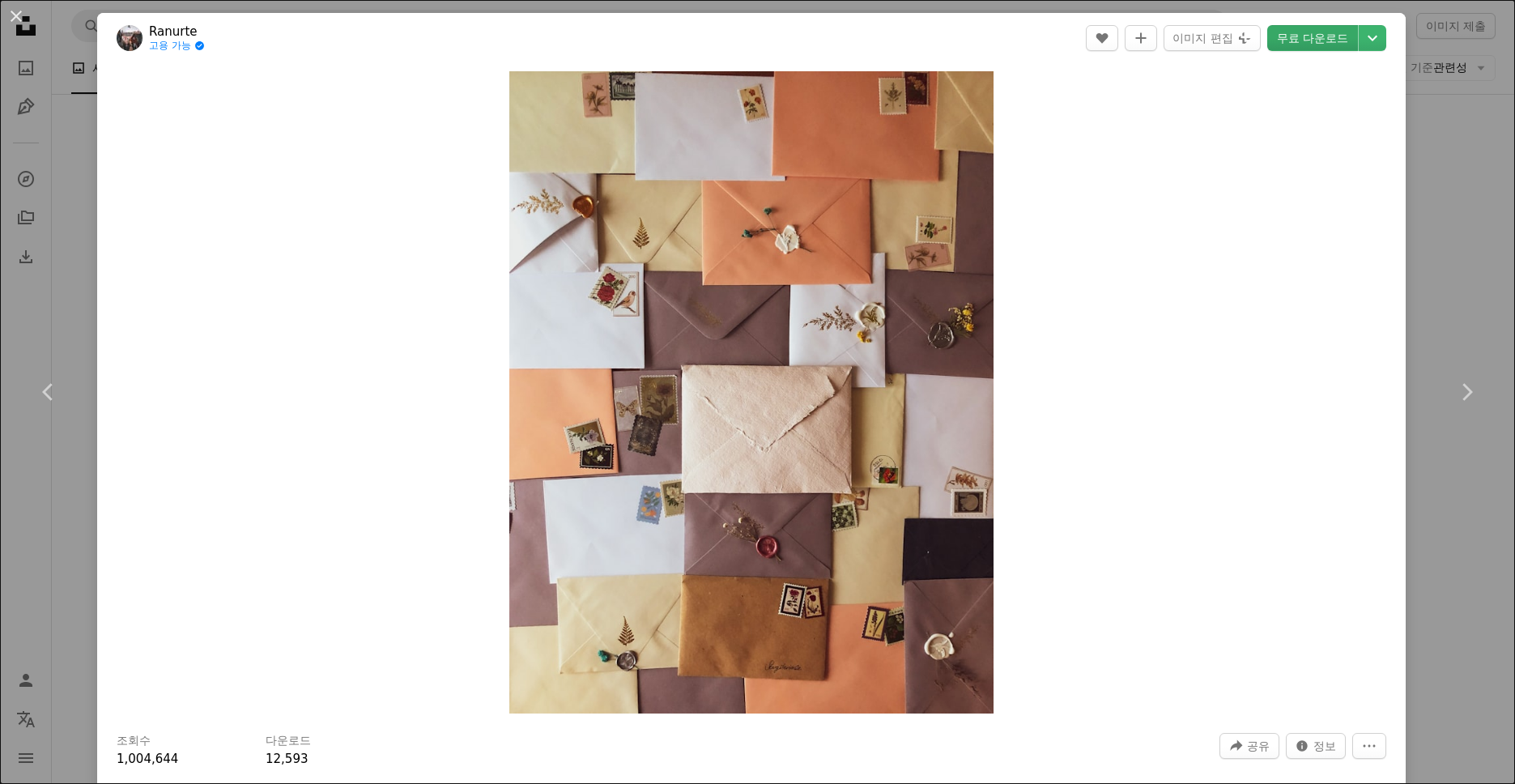
click at [1292, 30] on link "무료 다운로드" at bounding box center [1312, 38] width 91 height 26
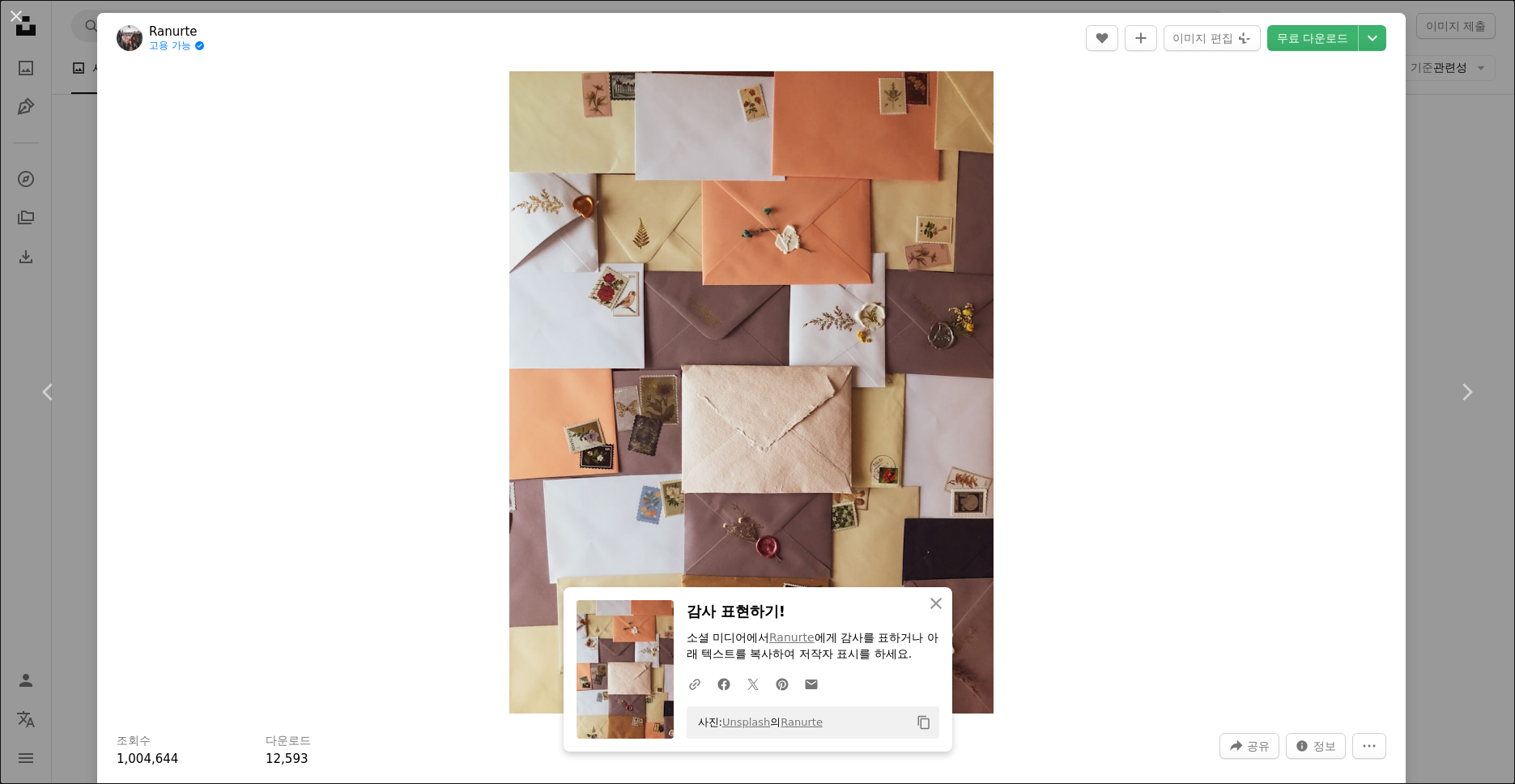
drag, startPoint x: 18, startPoint y: 18, endPoint x: 182, endPoint y: 63, distance: 170.1
click at [18, 18] on button "An X shape" at bounding box center [16, 16] width 19 height 19
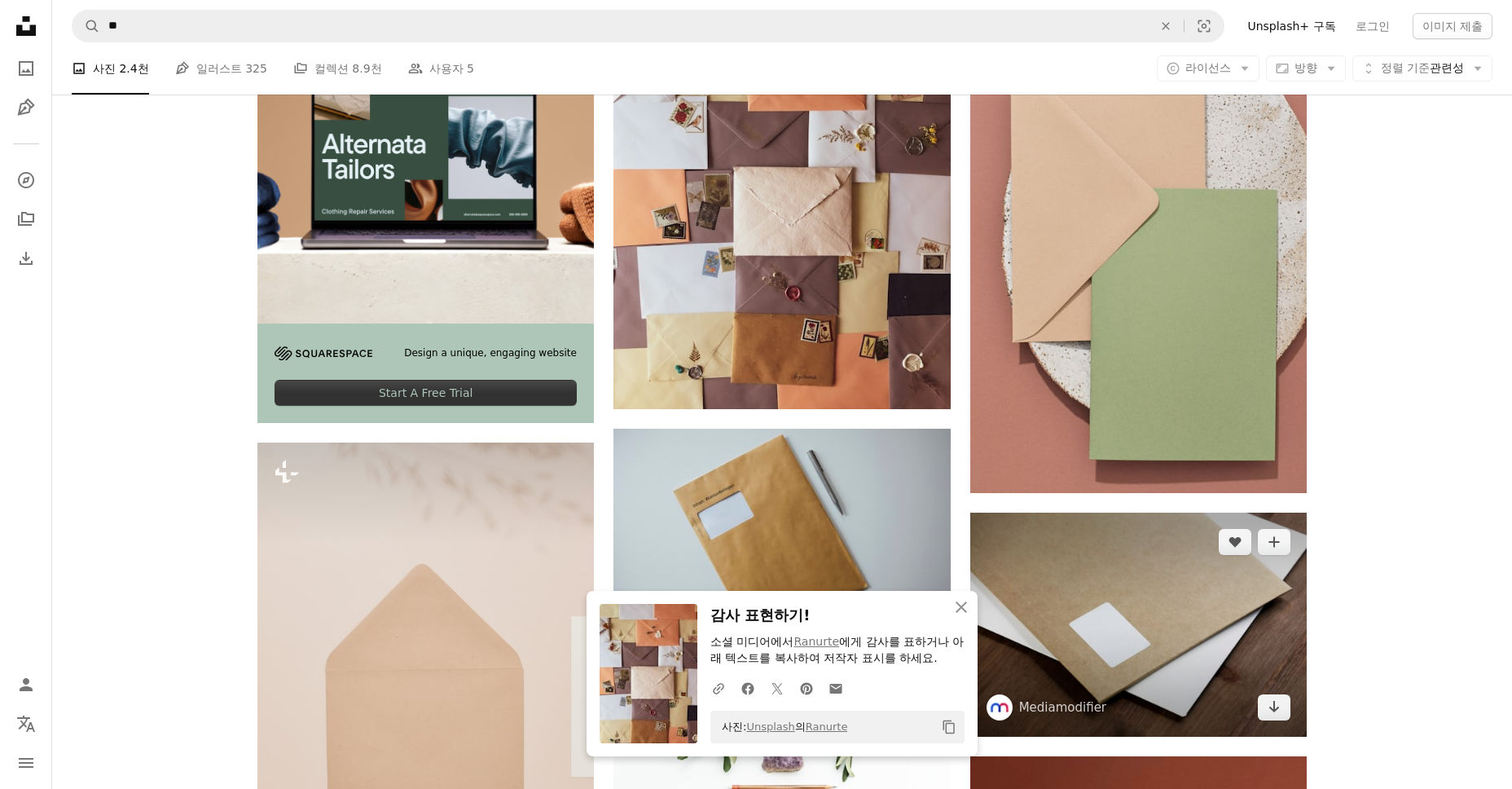
scroll to position [3911, 0]
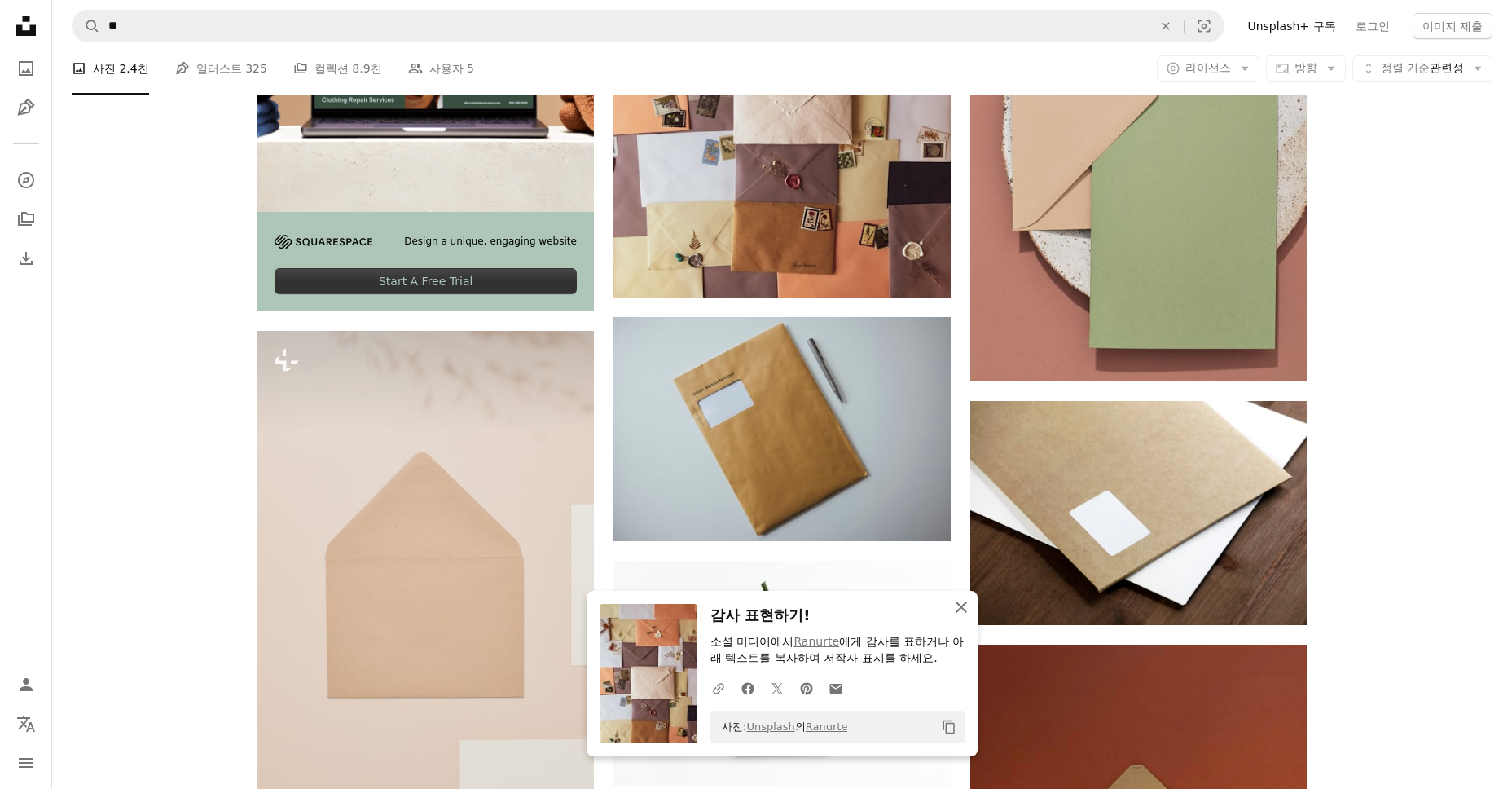
click at [965, 607] on icon "An X shape" at bounding box center [960, 606] width 19 height 19
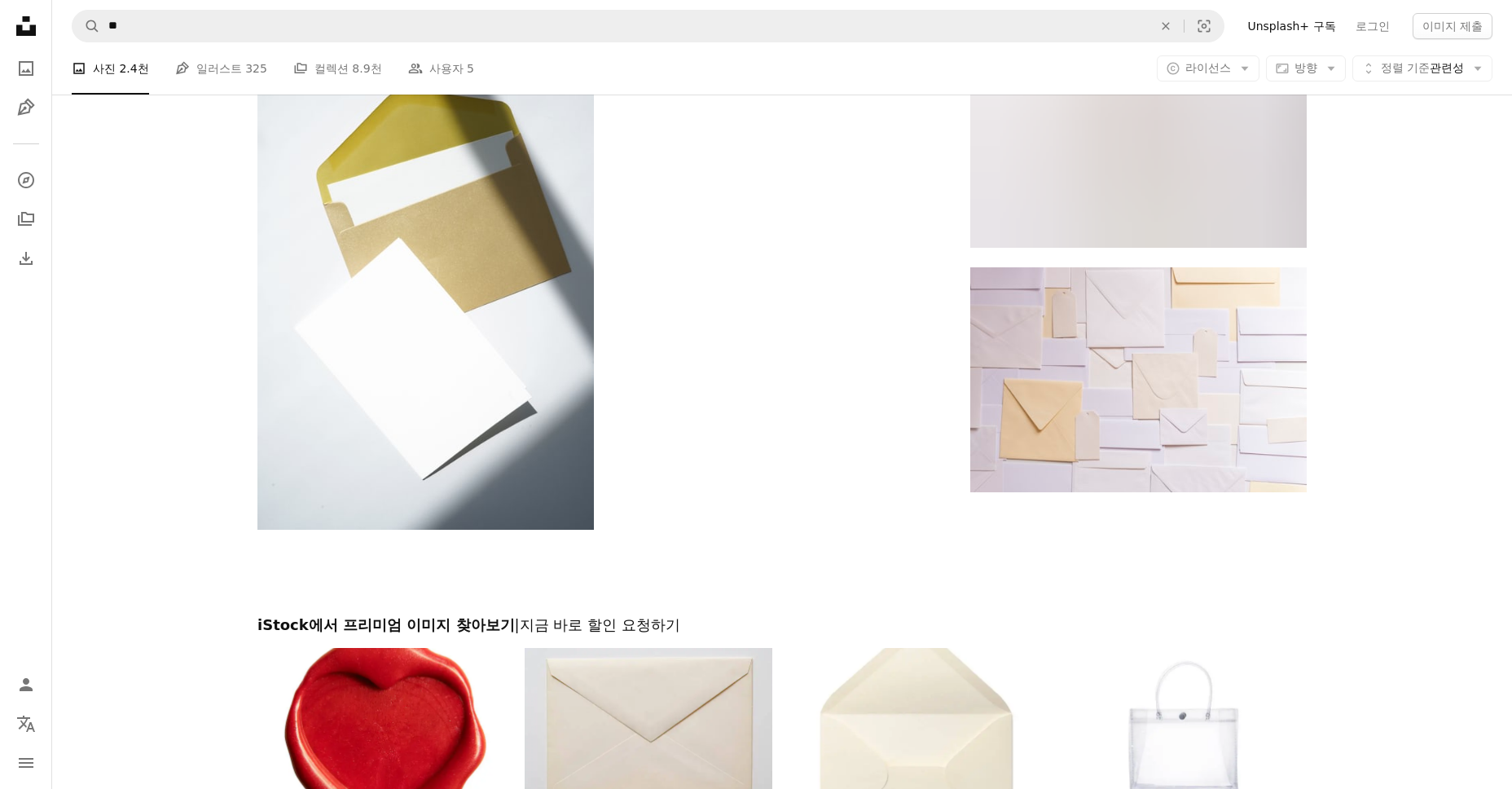
scroll to position [4970, 0]
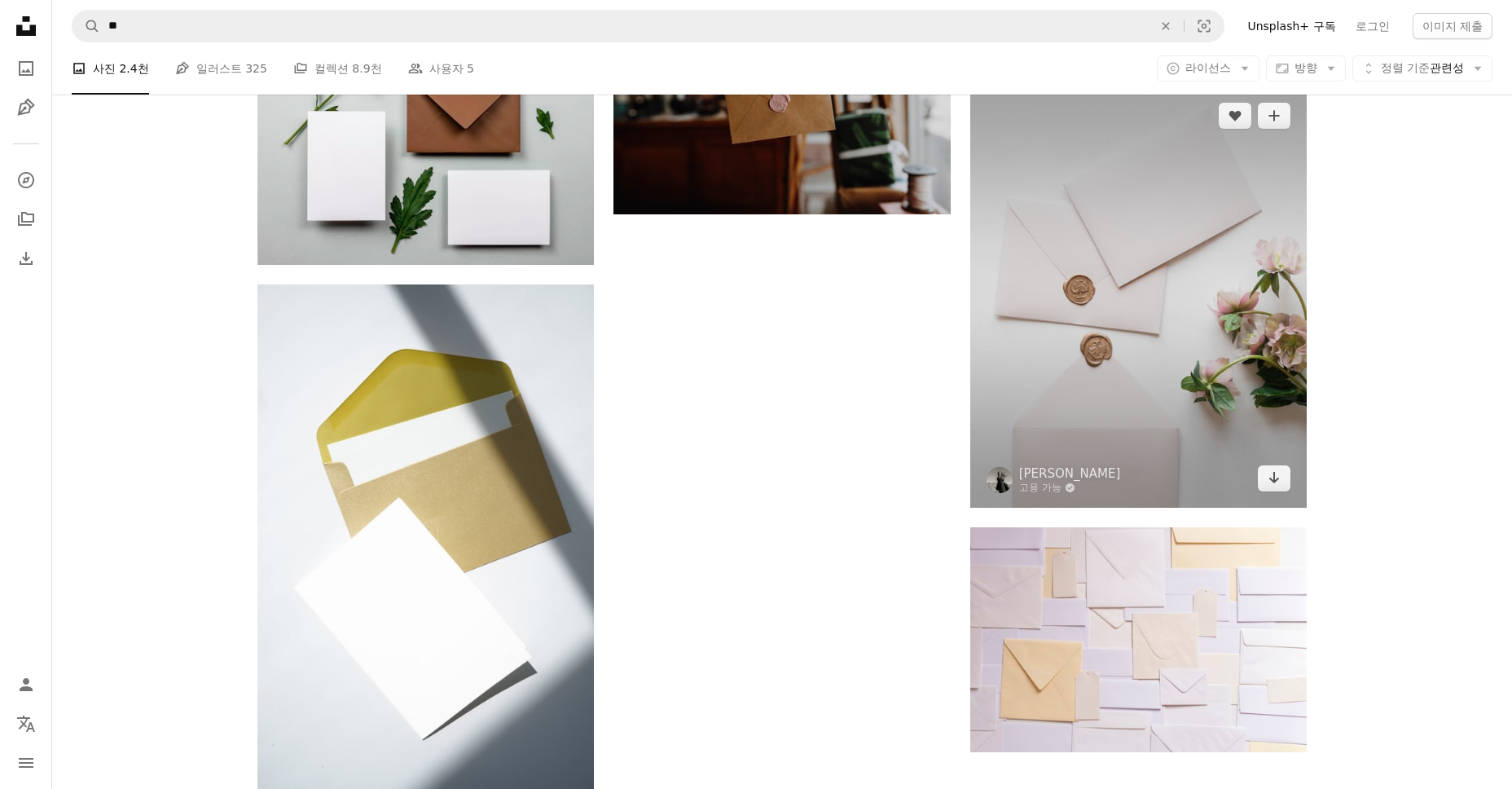
click at [1117, 439] on img at bounding box center [1138, 297] width 336 height 421
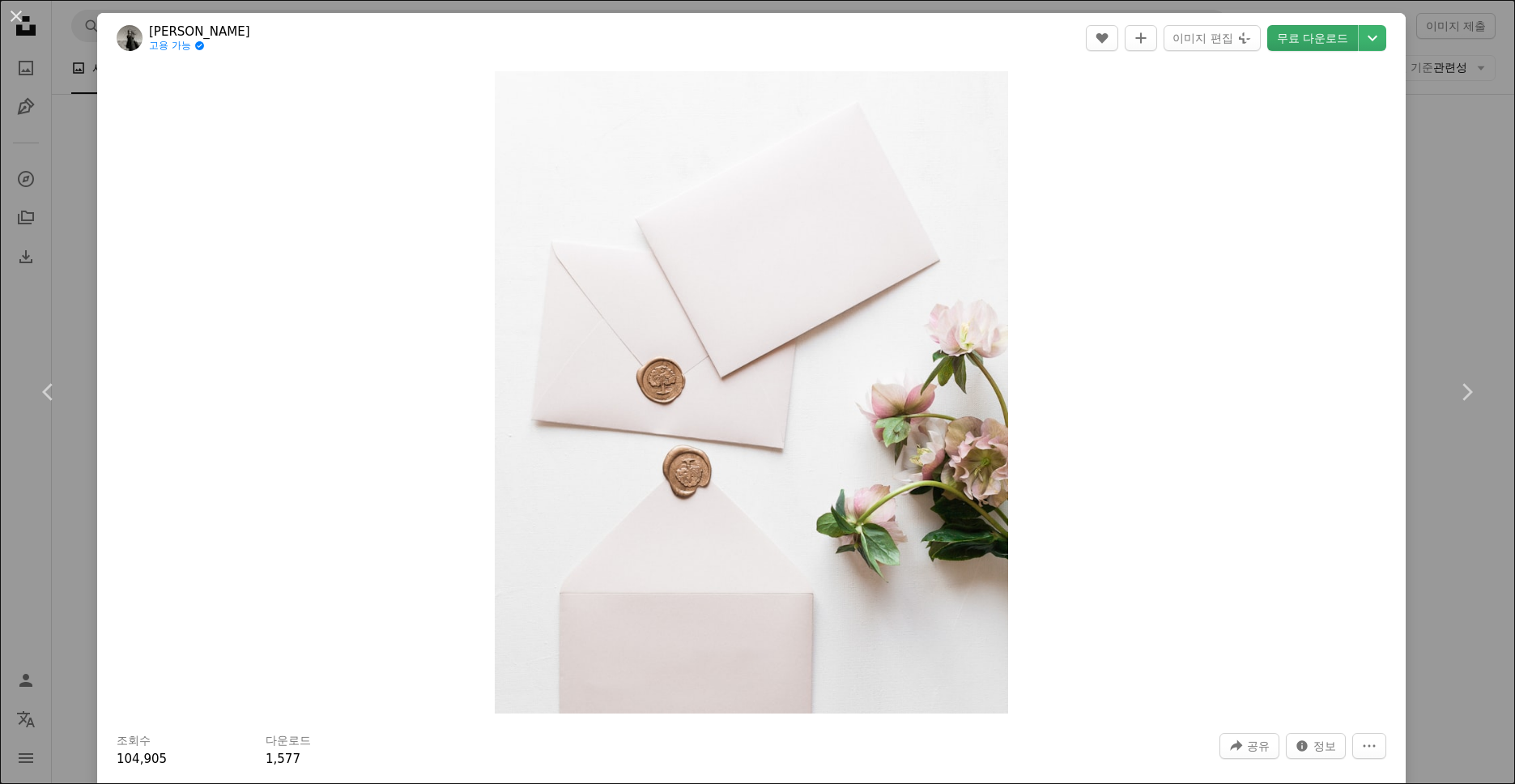
click at [1306, 43] on link "무료 다운로드" at bounding box center [1312, 38] width 91 height 26
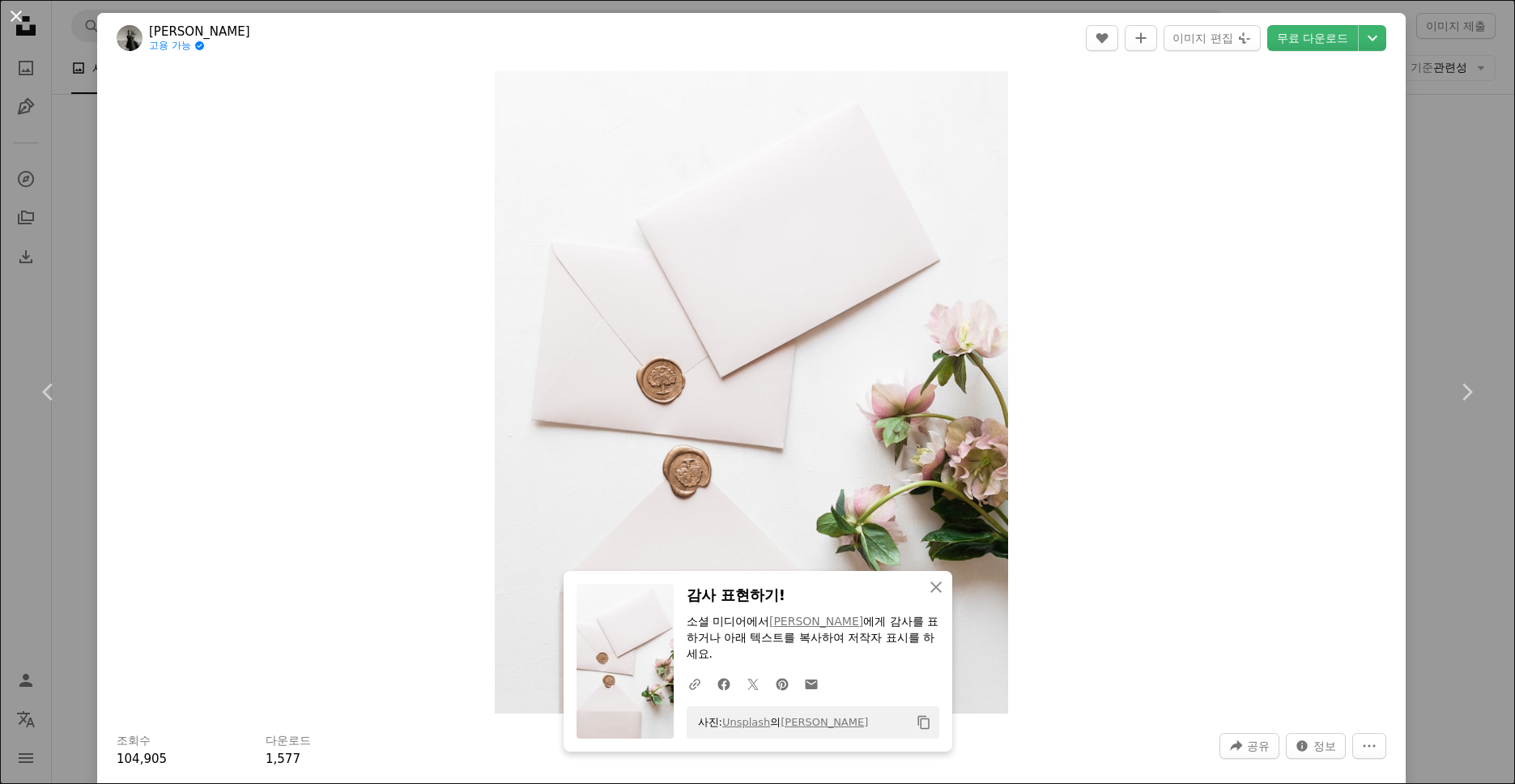
click at [15, 17] on button "An X shape" at bounding box center [16, 16] width 19 height 19
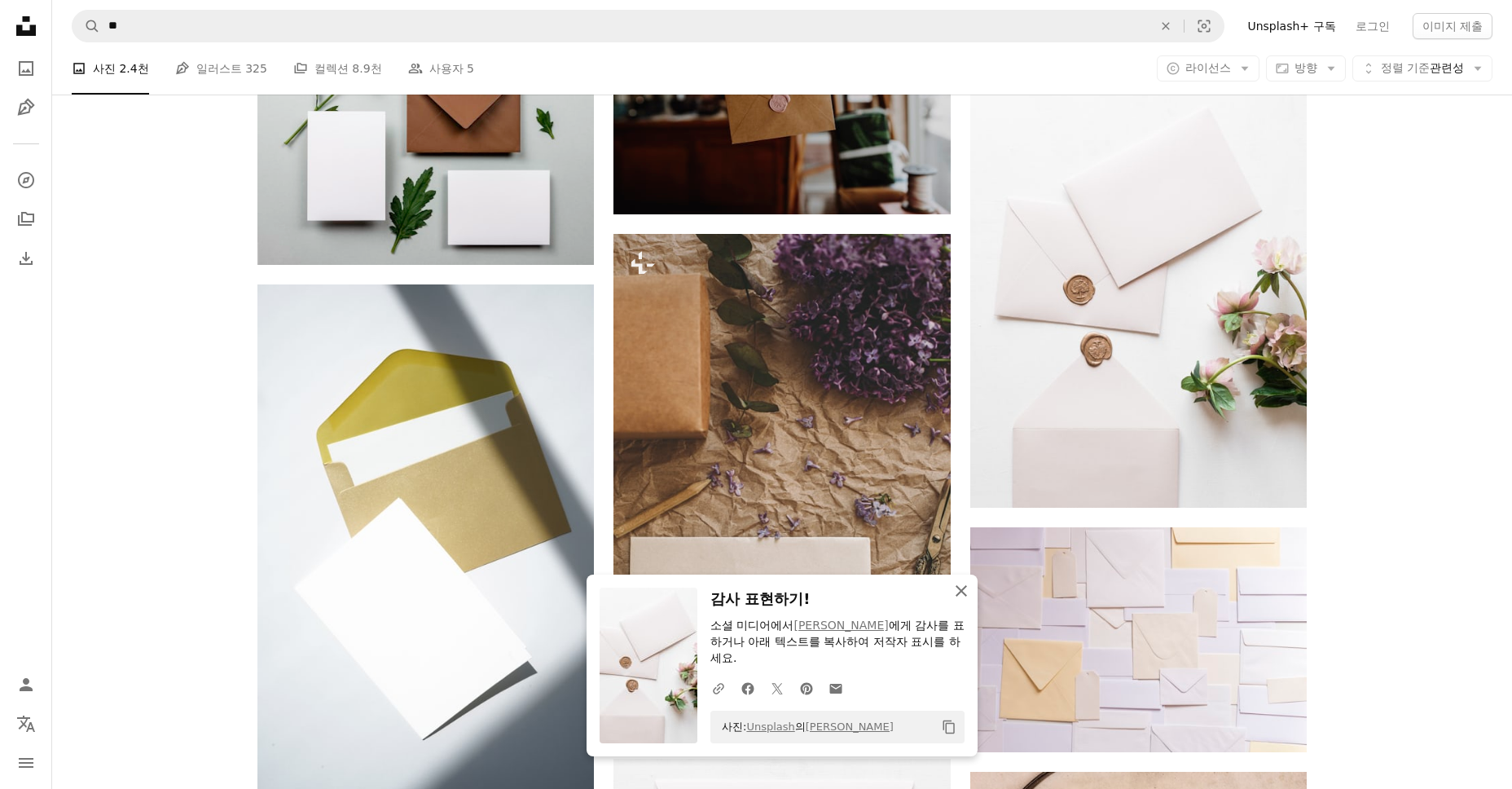
click at [955, 594] on icon "An X shape" at bounding box center [960, 590] width 19 height 19
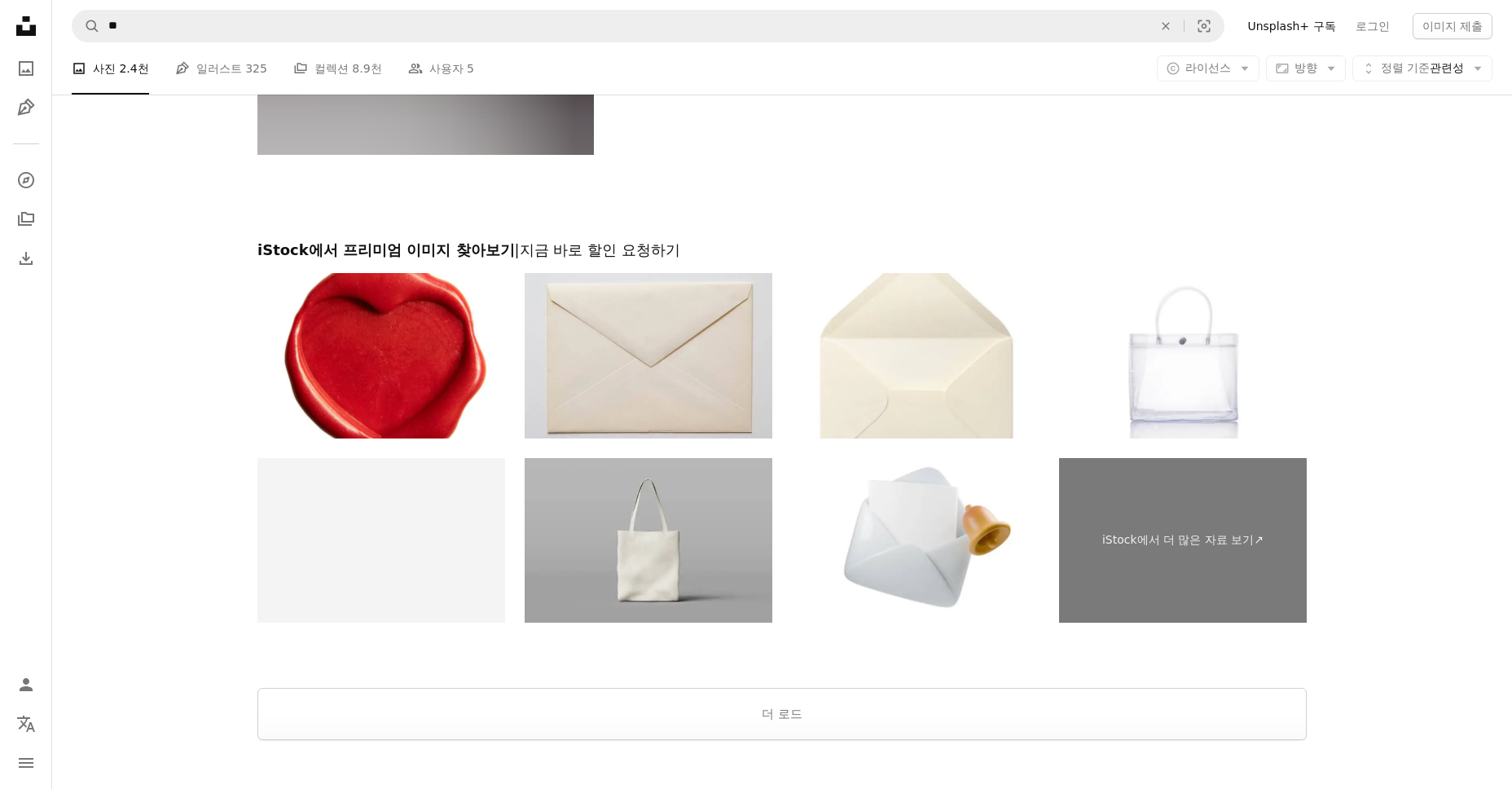
scroll to position [7904, 0]
